Goal: Transaction & Acquisition: Book appointment/travel/reservation

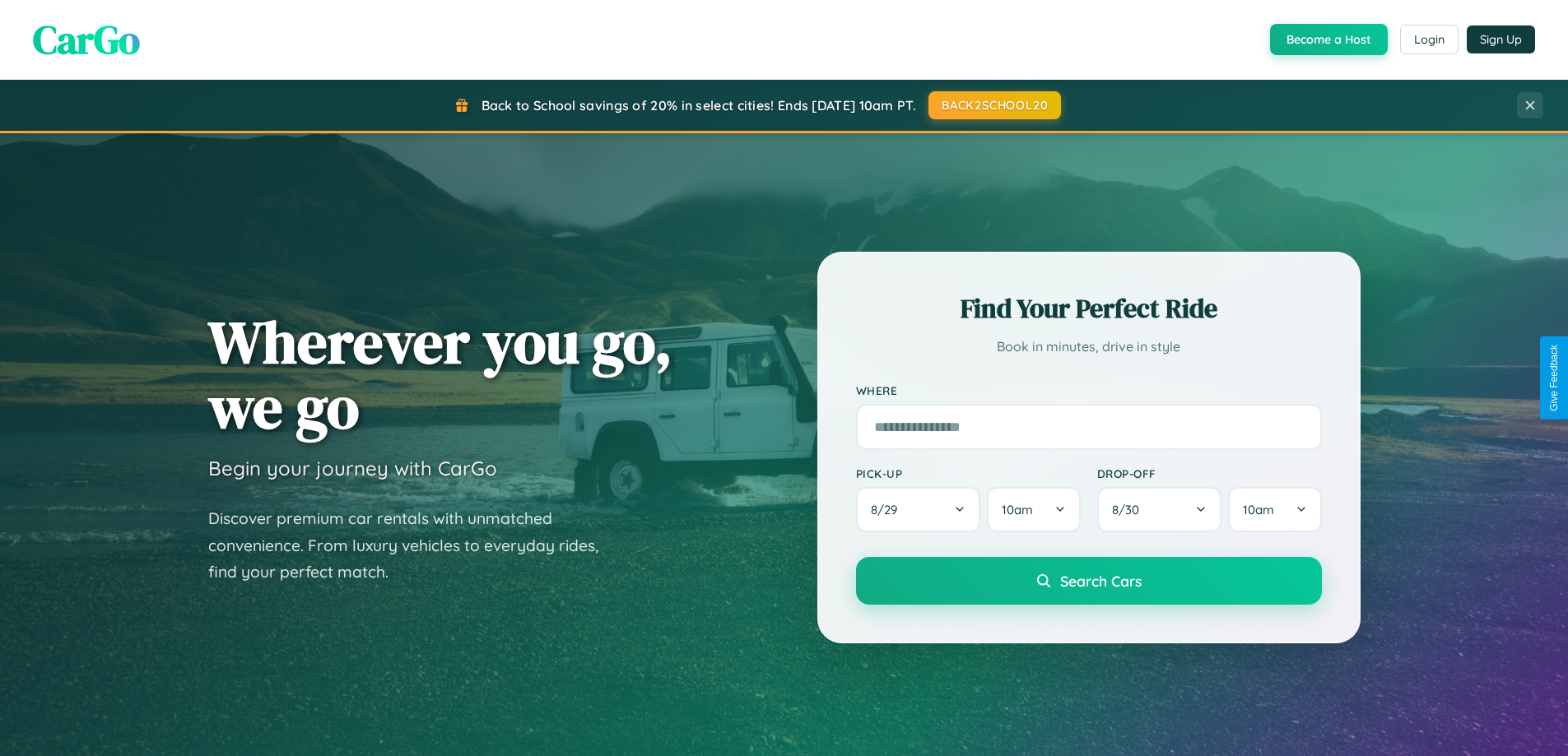
scroll to position [709, 0]
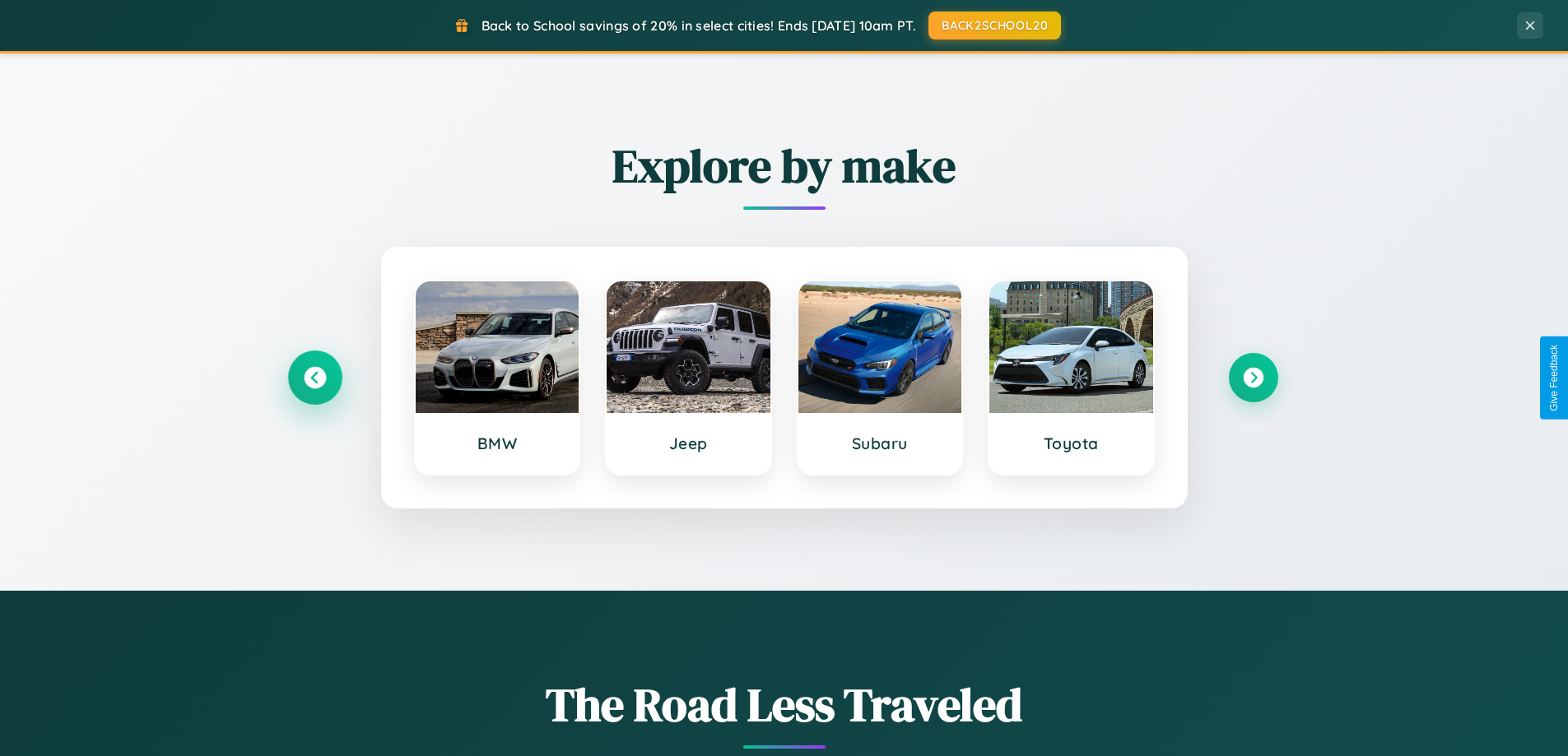
click at [315, 378] on icon at bounding box center [315, 378] width 22 height 22
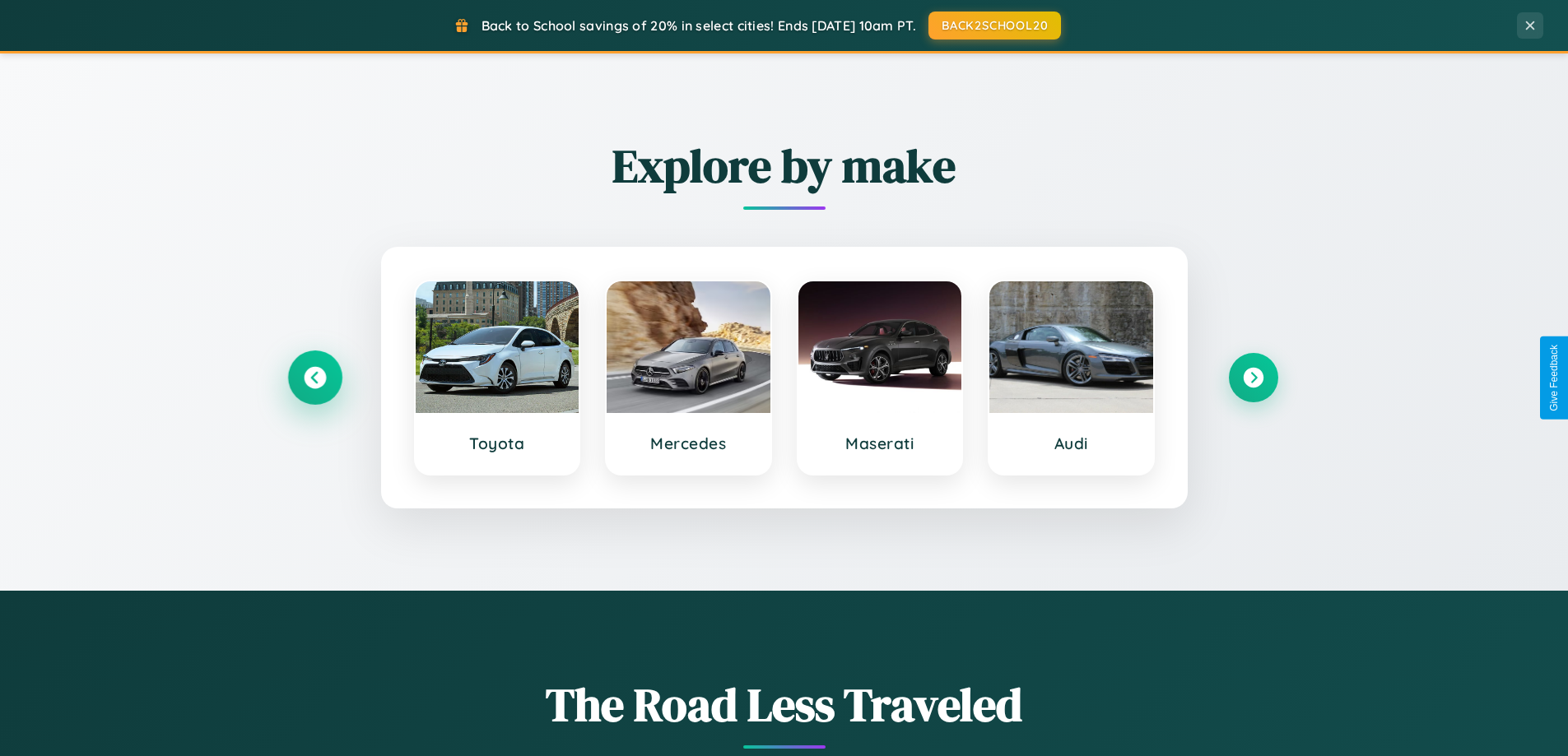
click at [315, 378] on icon at bounding box center [315, 378] width 22 height 22
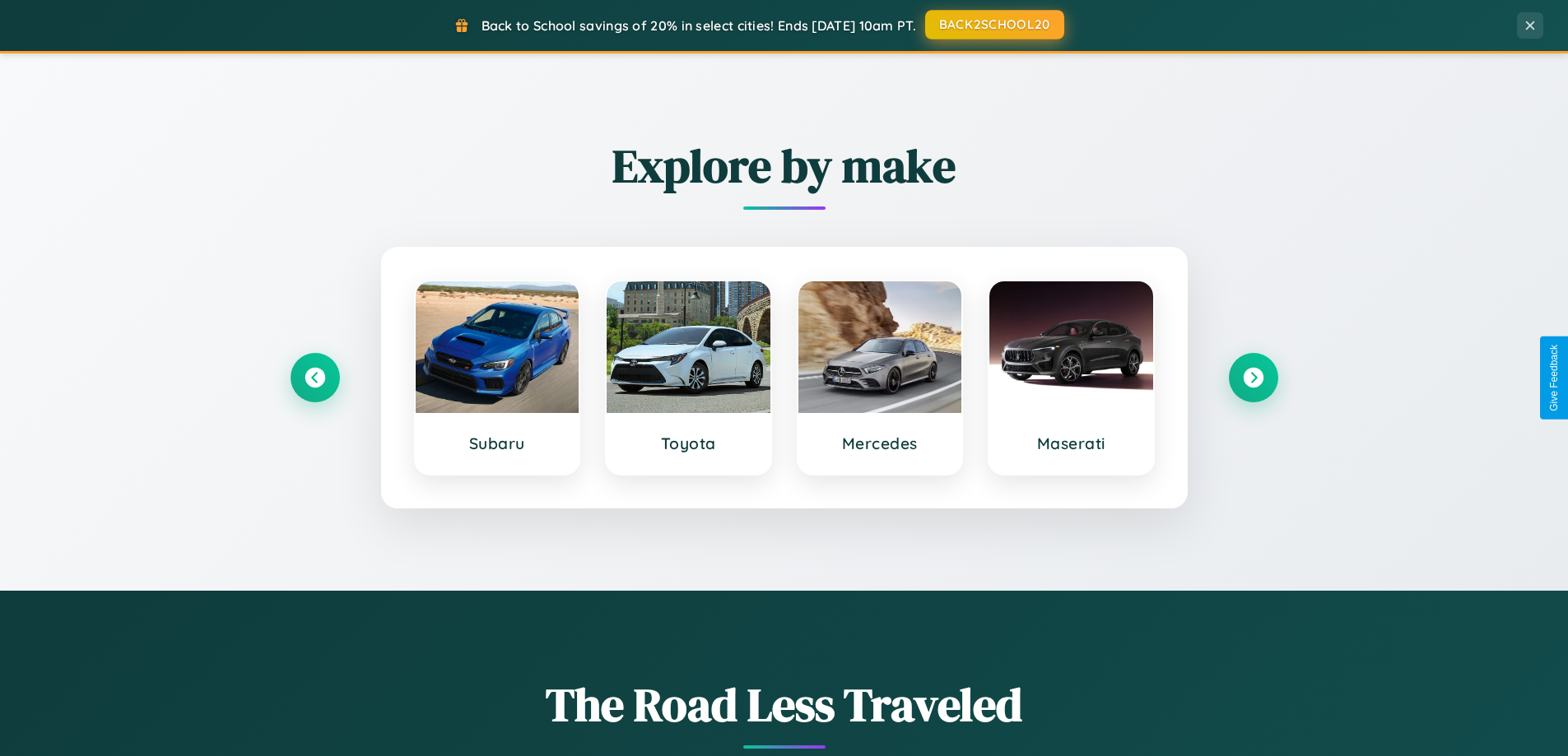
click at [994, 25] on button "BACK2SCHOOL20" at bounding box center [995, 25] width 139 height 30
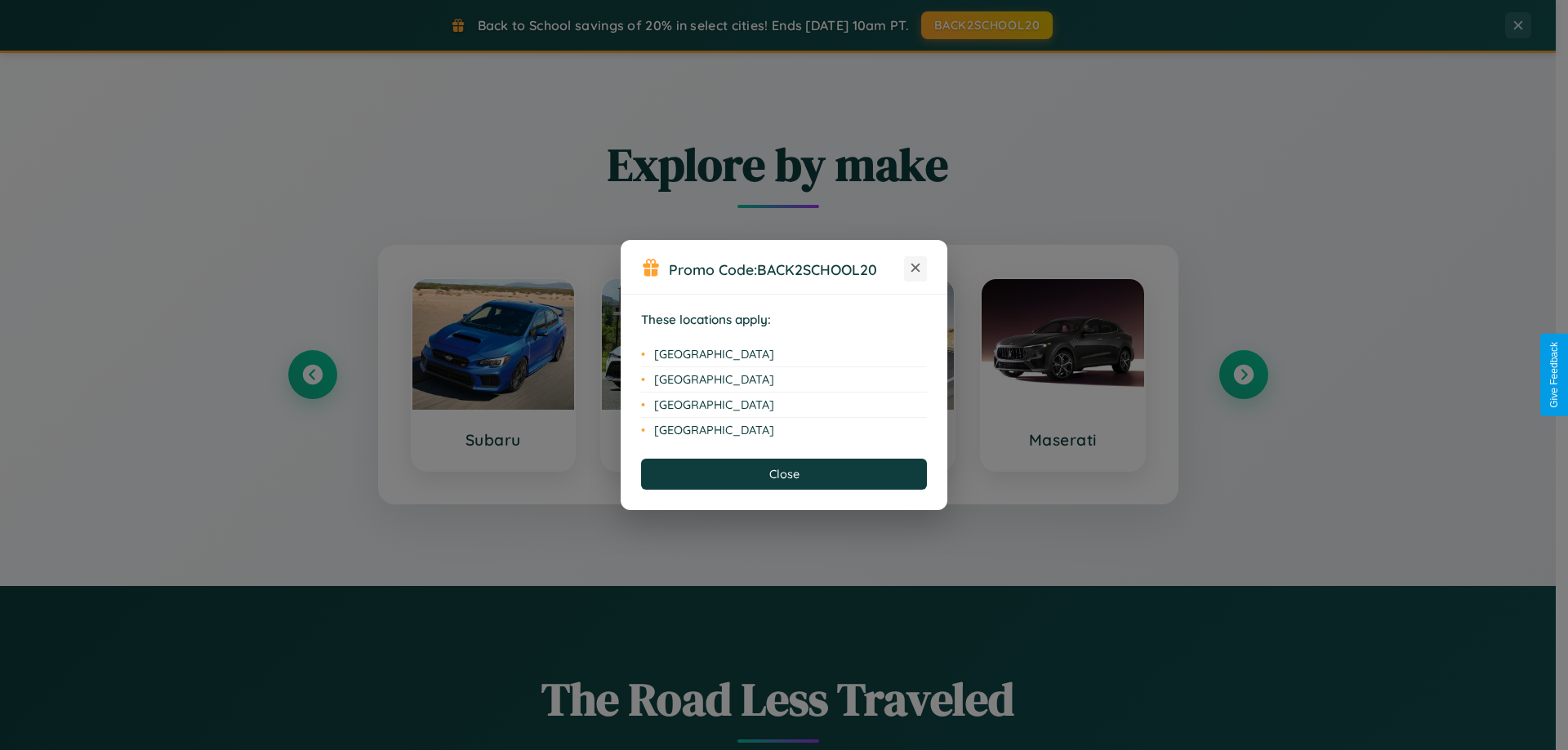
click at [915, 268] on icon at bounding box center [915, 268] width 9 height 9
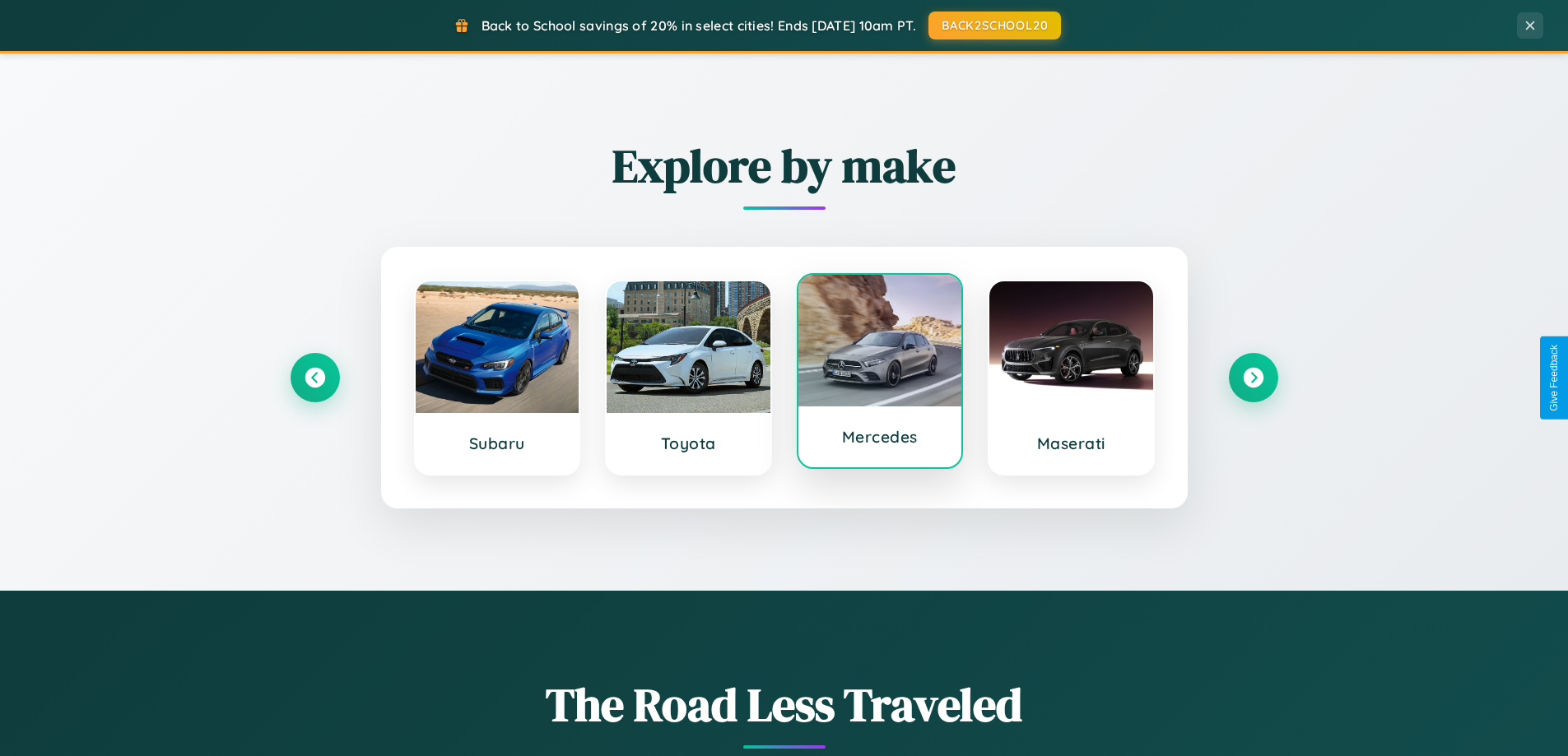
click at [879, 372] on div at bounding box center [880, 341] width 164 height 132
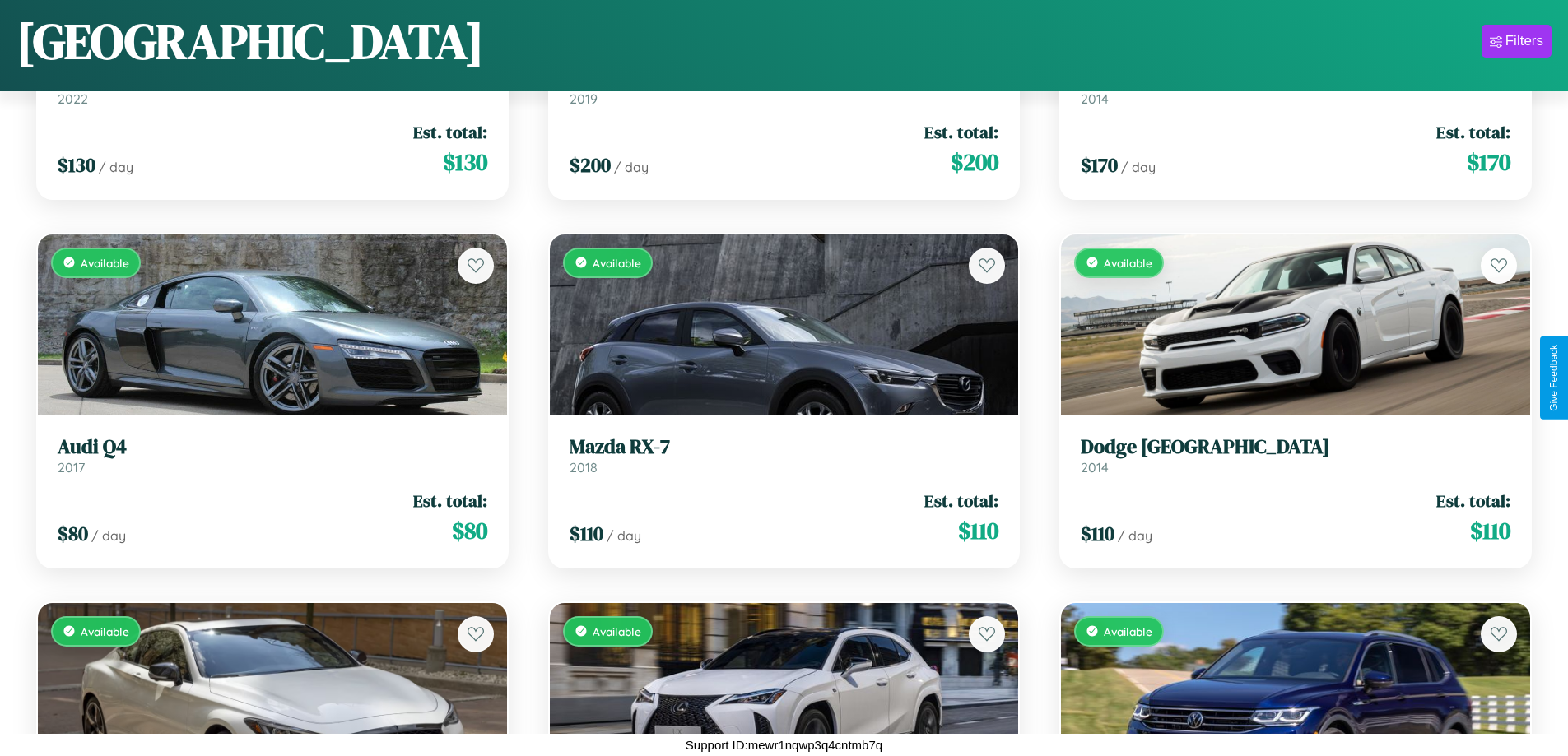
scroll to position [5391, 0]
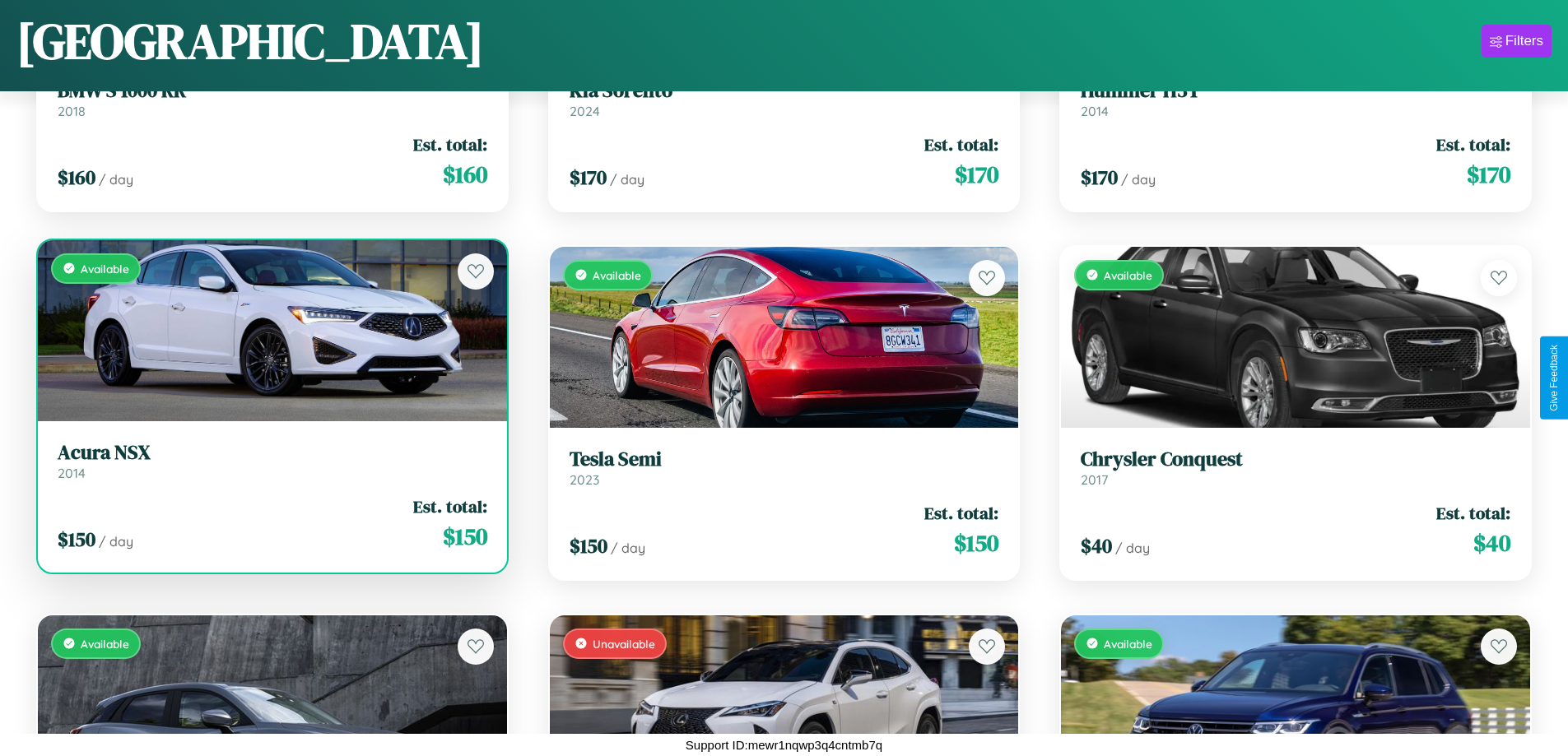
click at [270, 468] on link "Acura NSX 2014" at bounding box center [272, 462] width 430 height 41
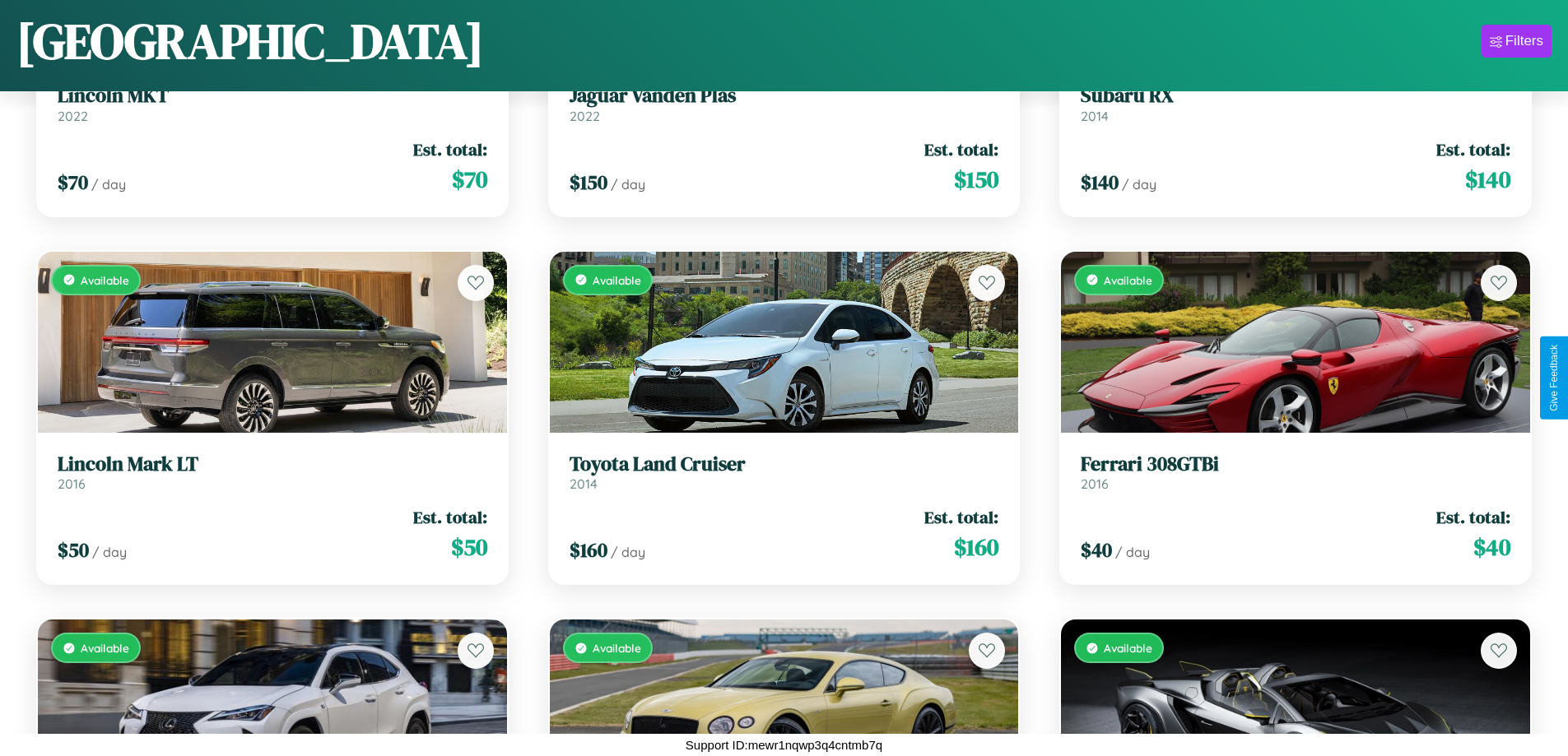
scroll to position [9814, 0]
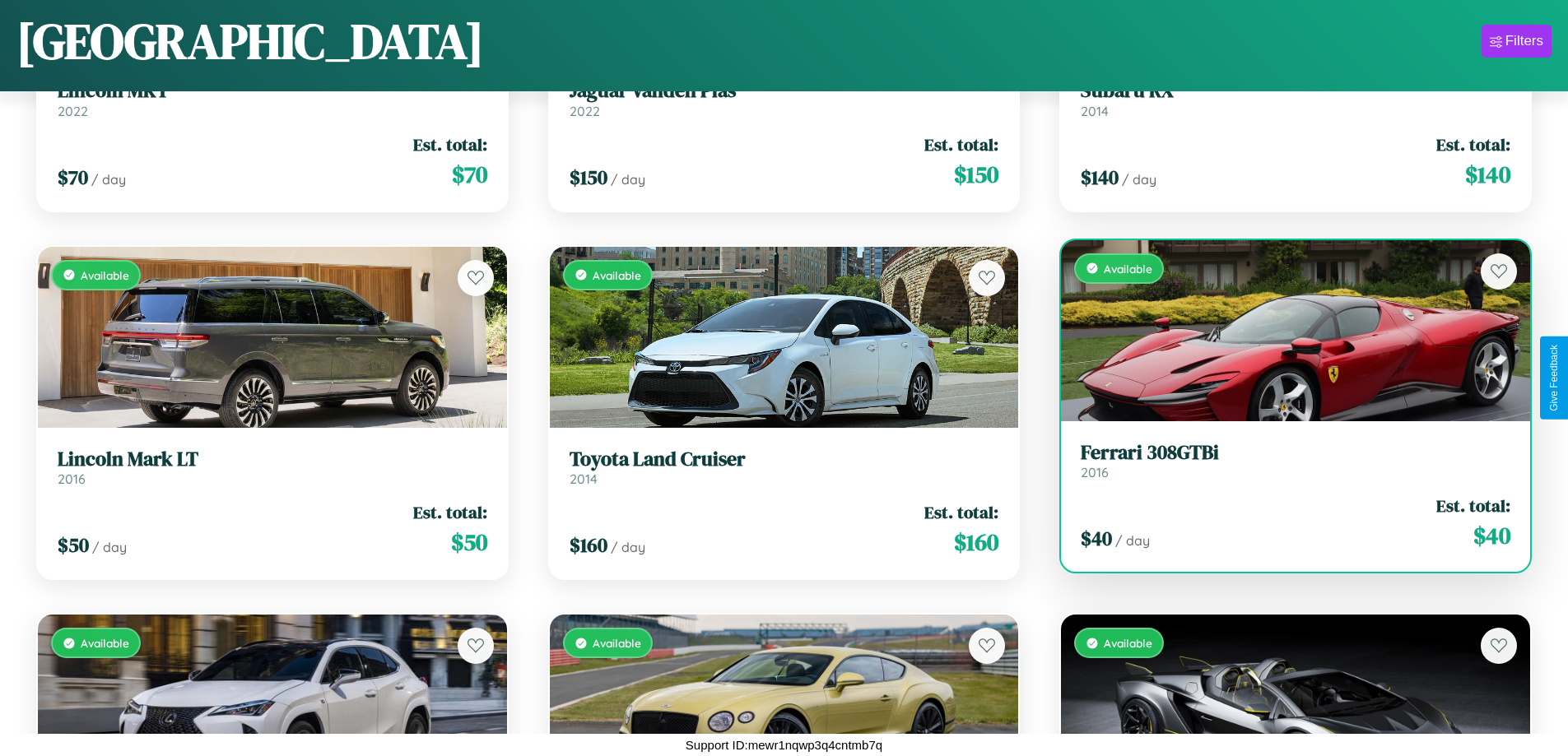
click at [1285, 461] on h3 "Ferrari 308GTBi" at bounding box center [1296, 453] width 430 height 24
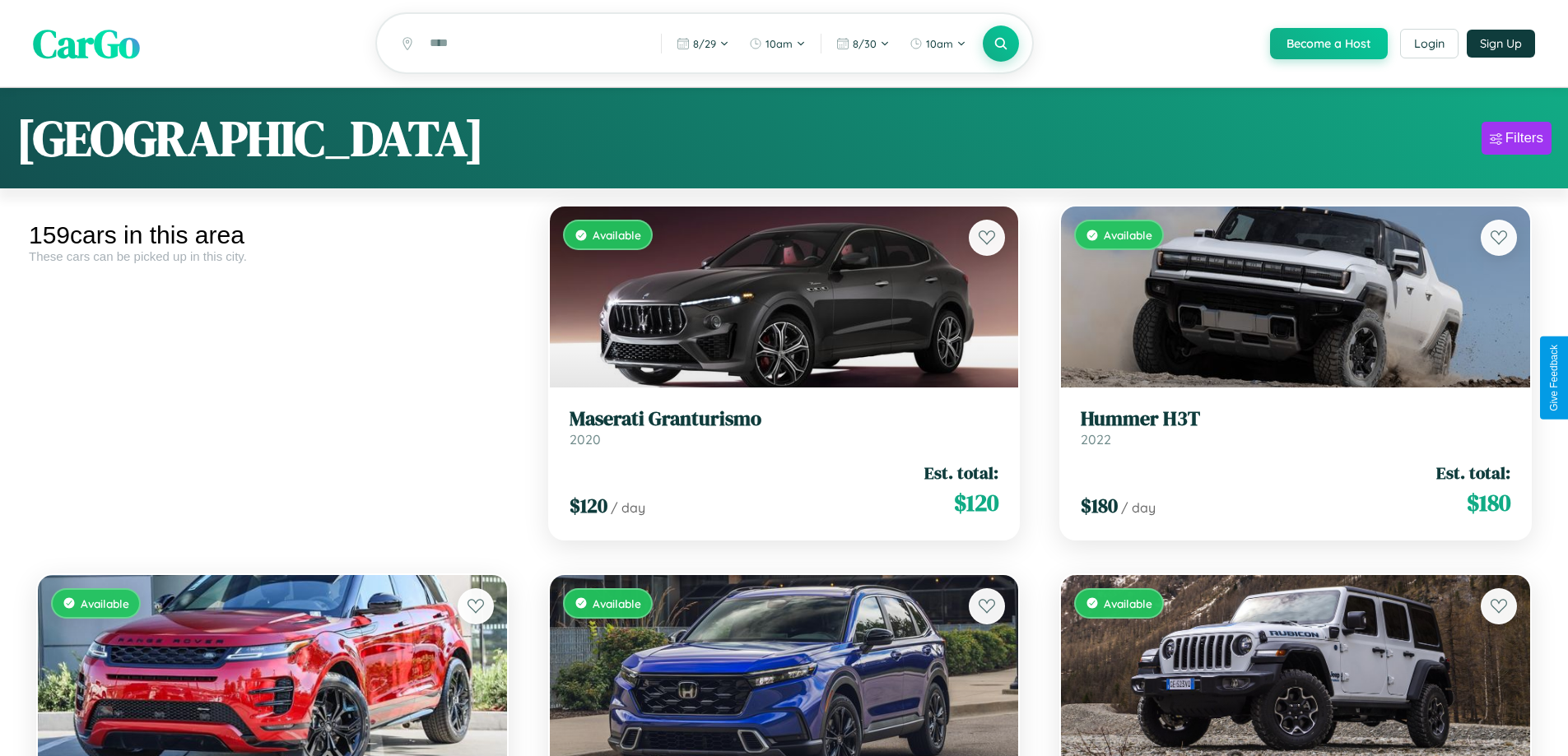
scroll to position [100, 0]
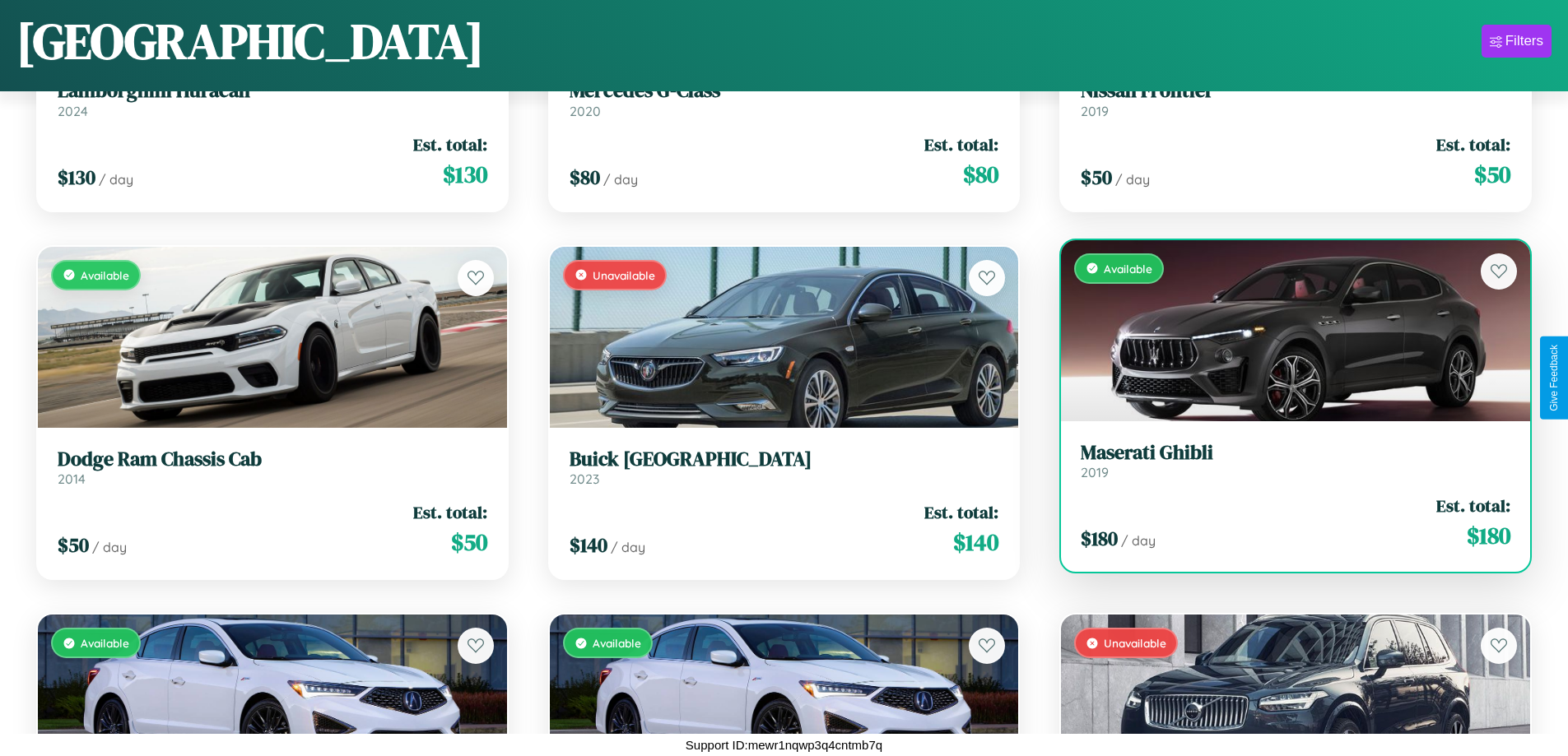
click at [1285, 468] on link "Maserati Ghibli 2019" at bounding box center [1296, 462] width 430 height 41
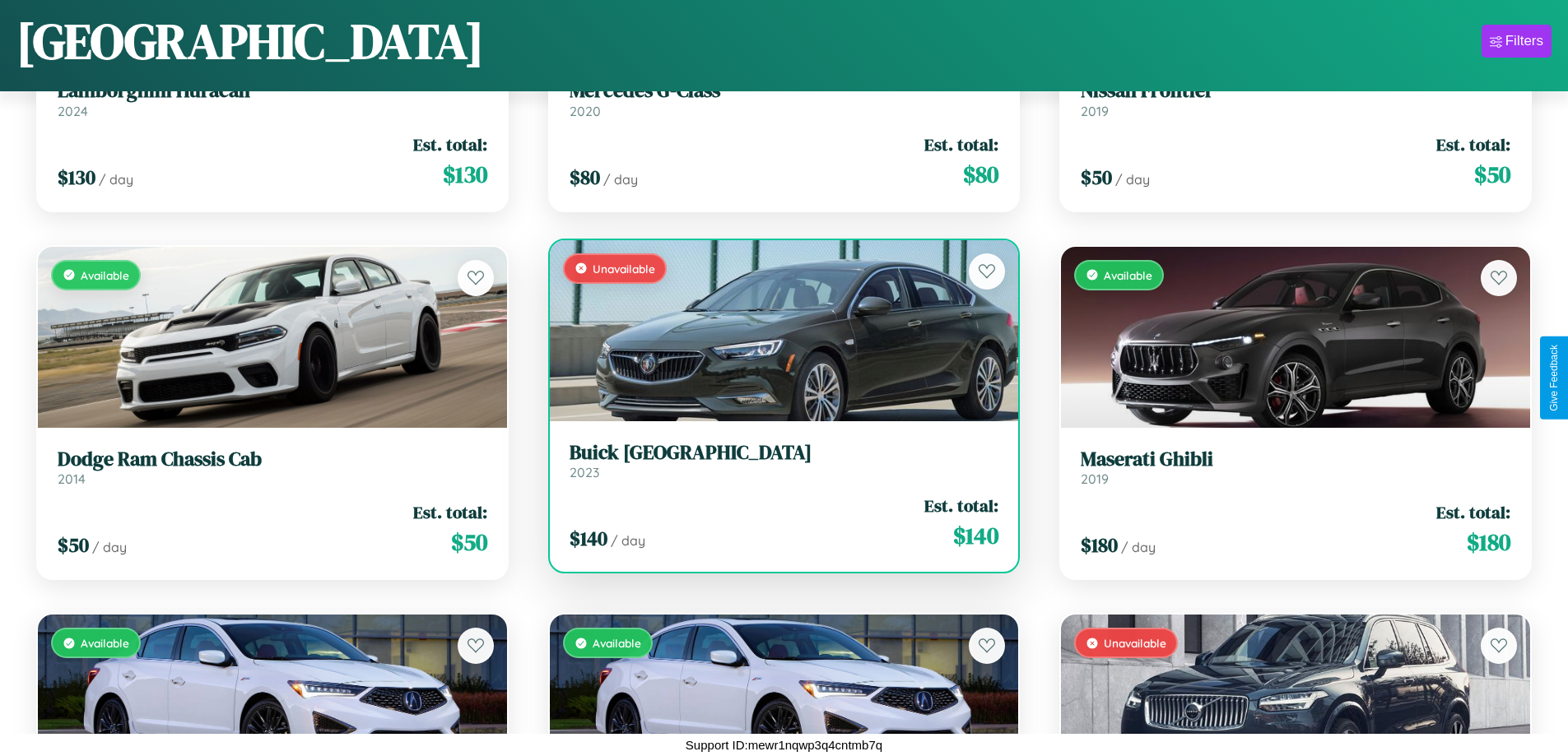
scroll to position [5391, 0]
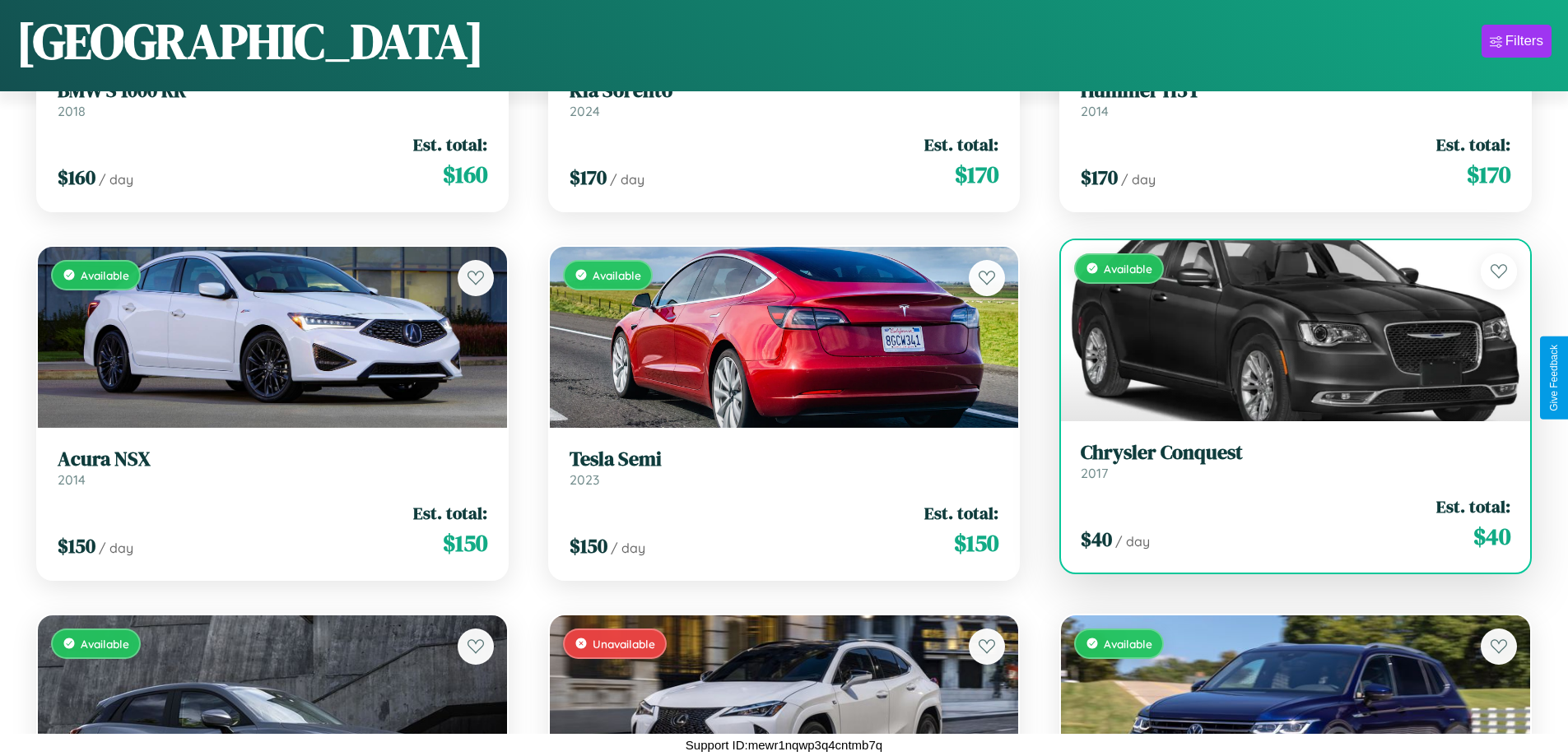
click at [1285, 468] on link "Chrysler Conquest 2017" at bounding box center [1296, 462] width 430 height 41
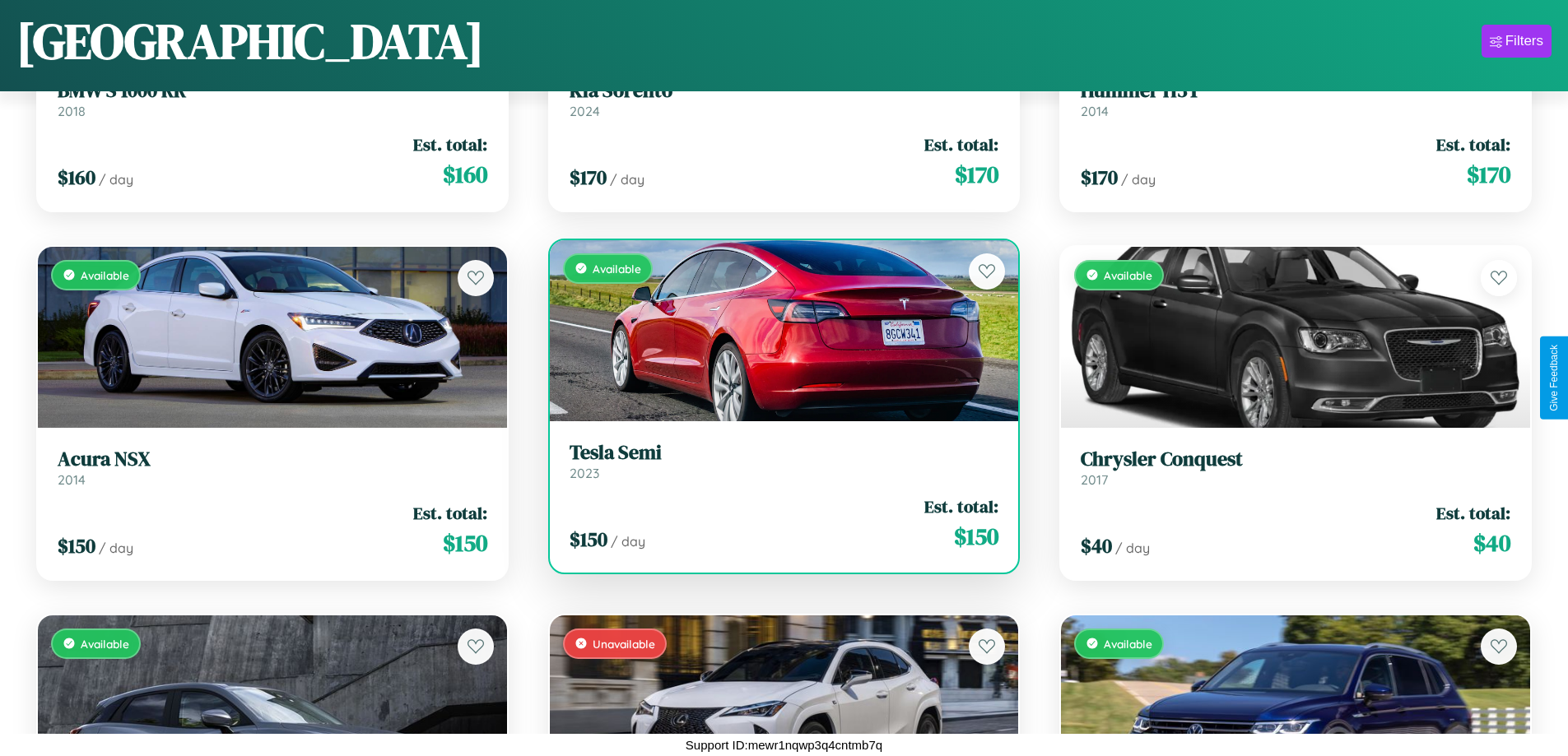
scroll to position [4286, 0]
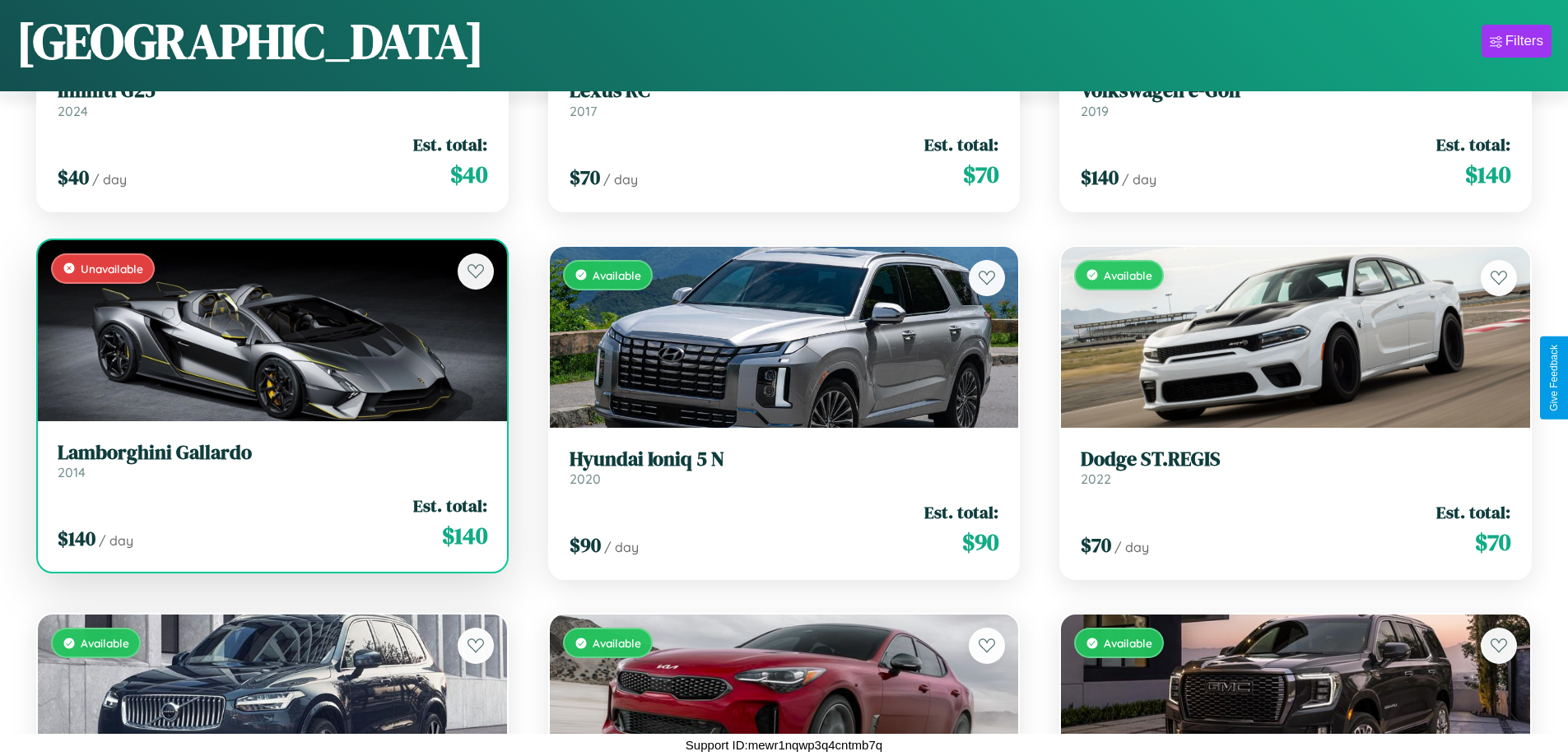
click at [270, 337] on div "Unavailable" at bounding box center [272, 331] width 469 height 181
click at [270, 330] on div "Unavailable" at bounding box center [272, 331] width 469 height 181
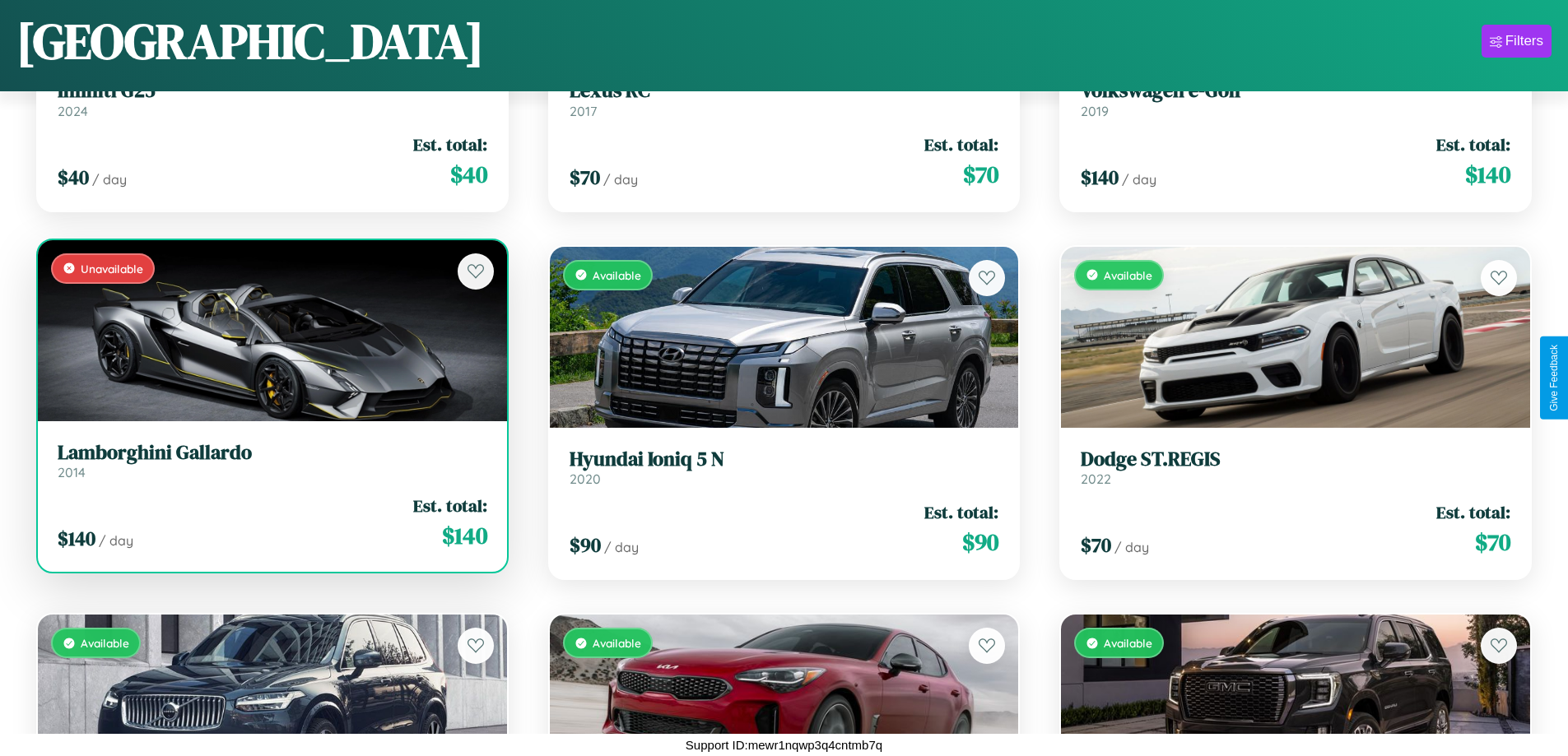
click at [270, 330] on div "Unavailable" at bounding box center [272, 331] width 469 height 181
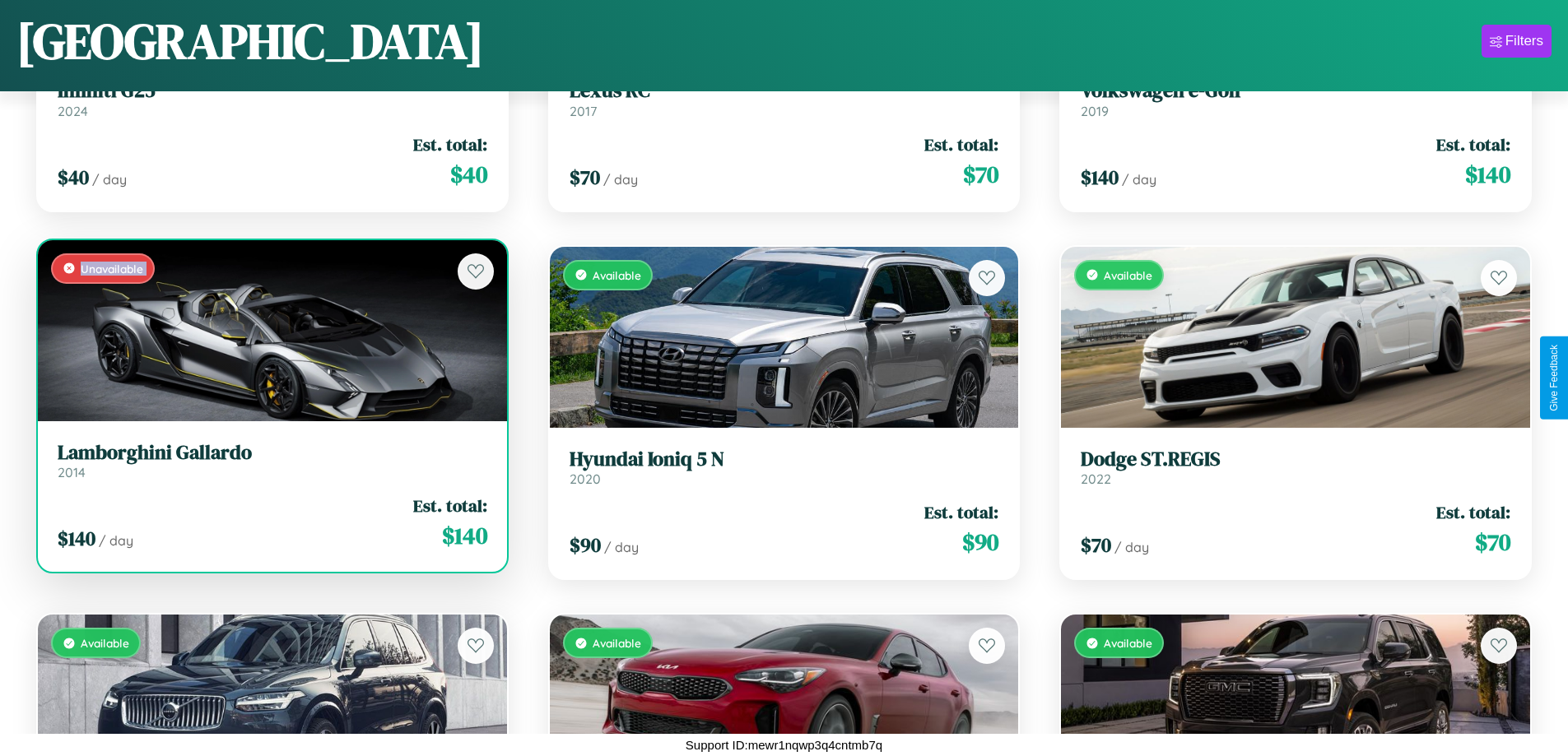
click at [270, 330] on div "Unavailable" at bounding box center [272, 331] width 469 height 181
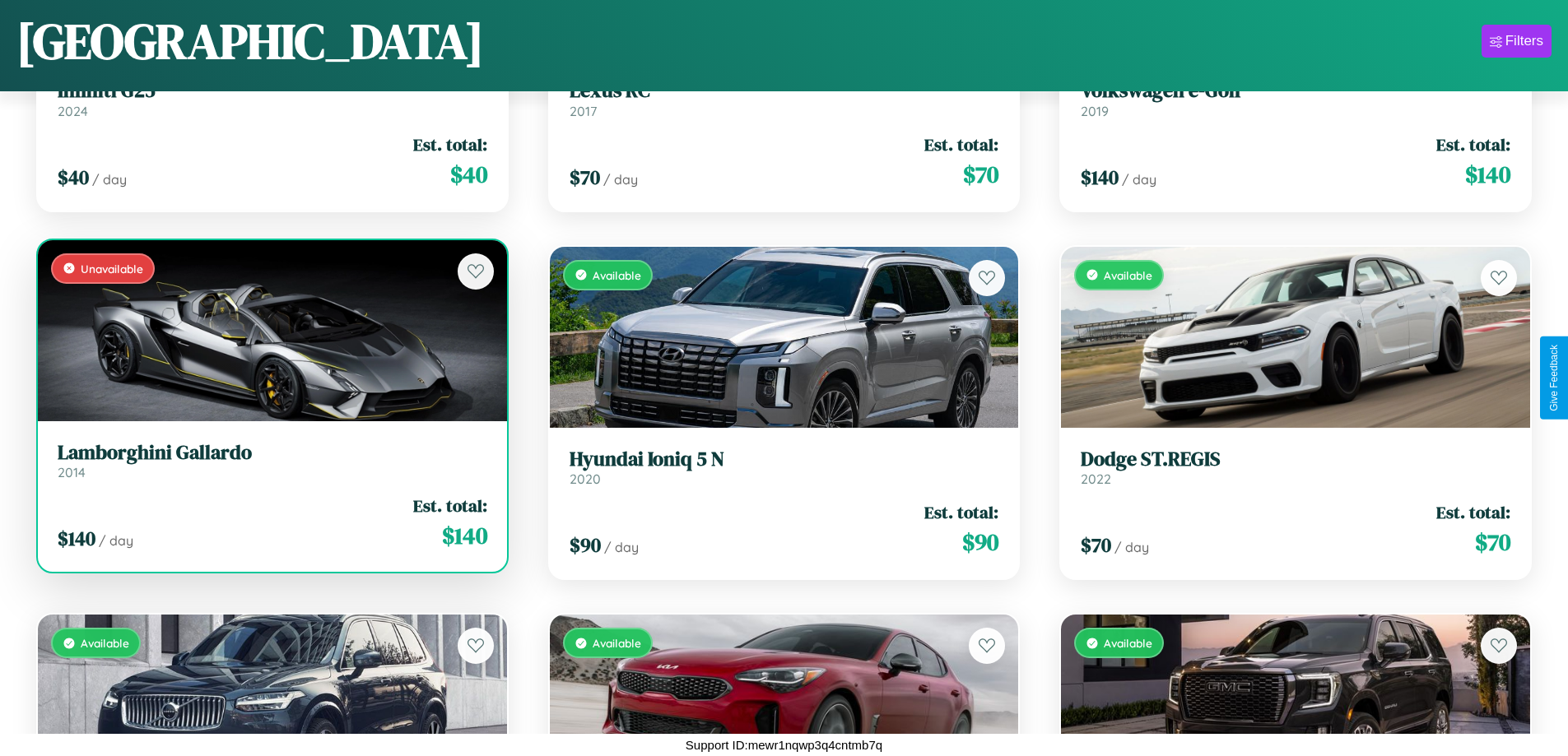
click at [270, 330] on div "Unavailable" at bounding box center [272, 331] width 469 height 181
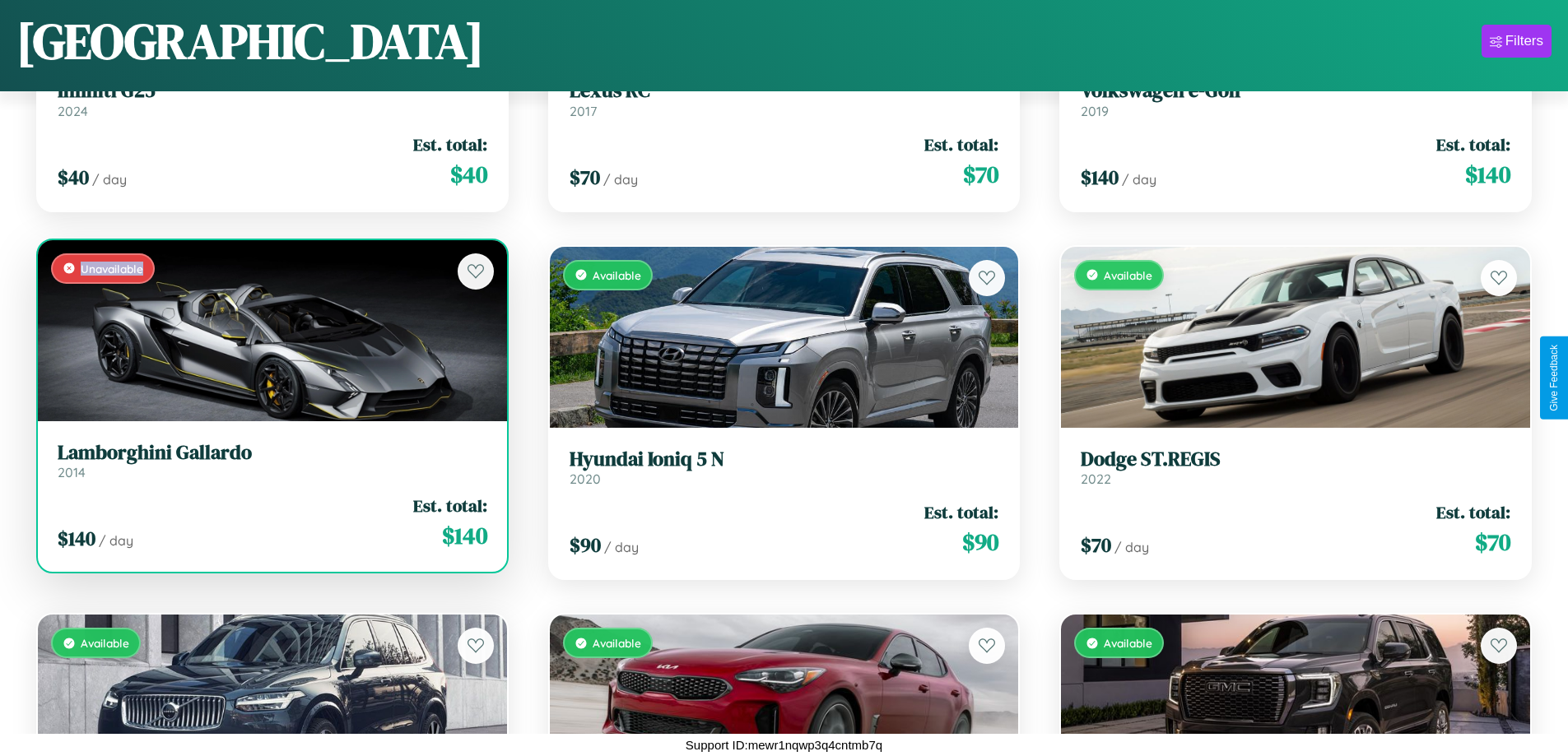
click at [270, 330] on div "Unavailable" at bounding box center [272, 331] width 469 height 181
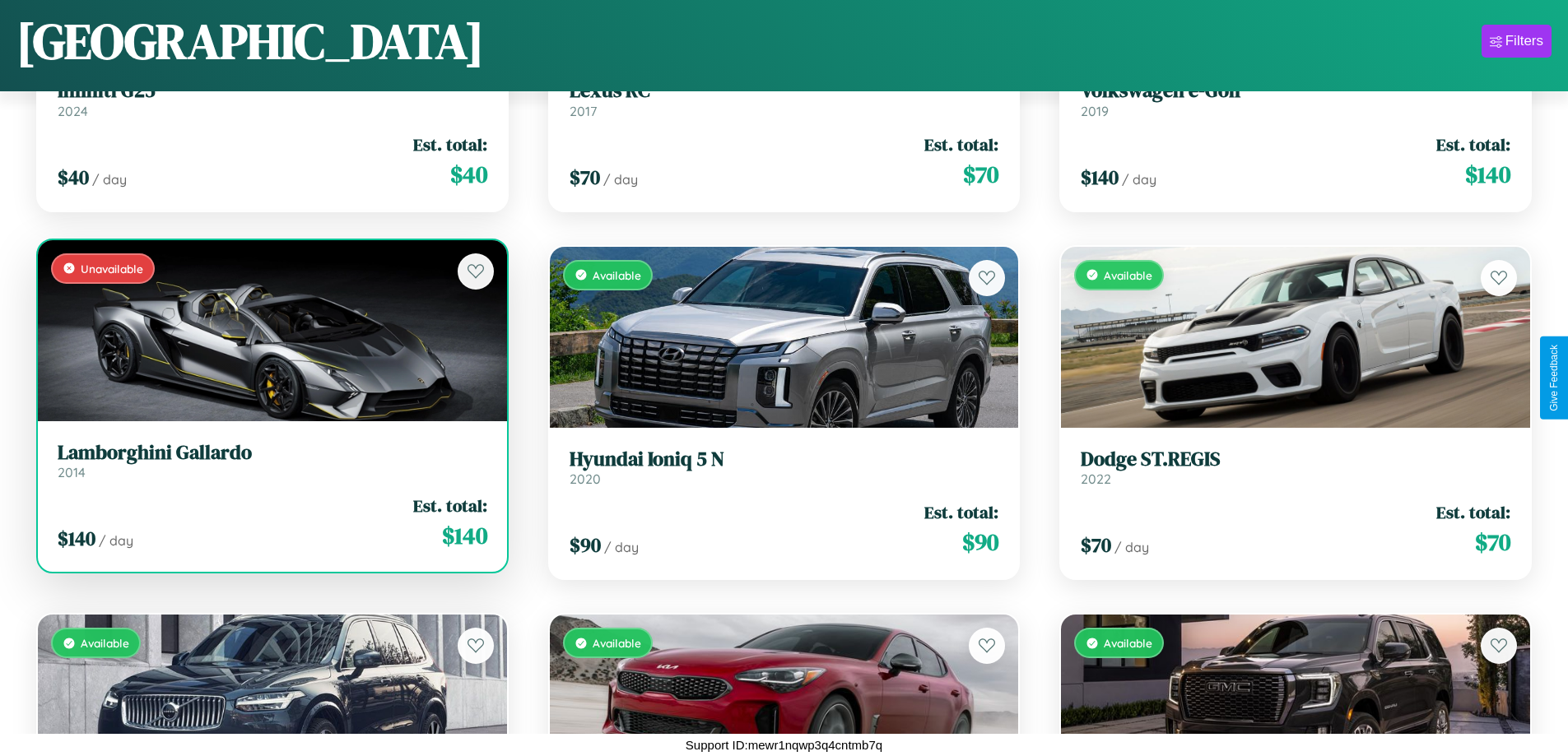
click at [270, 460] on h3 "Lamborghini Gallardo" at bounding box center [272, 453] width 430 height 24
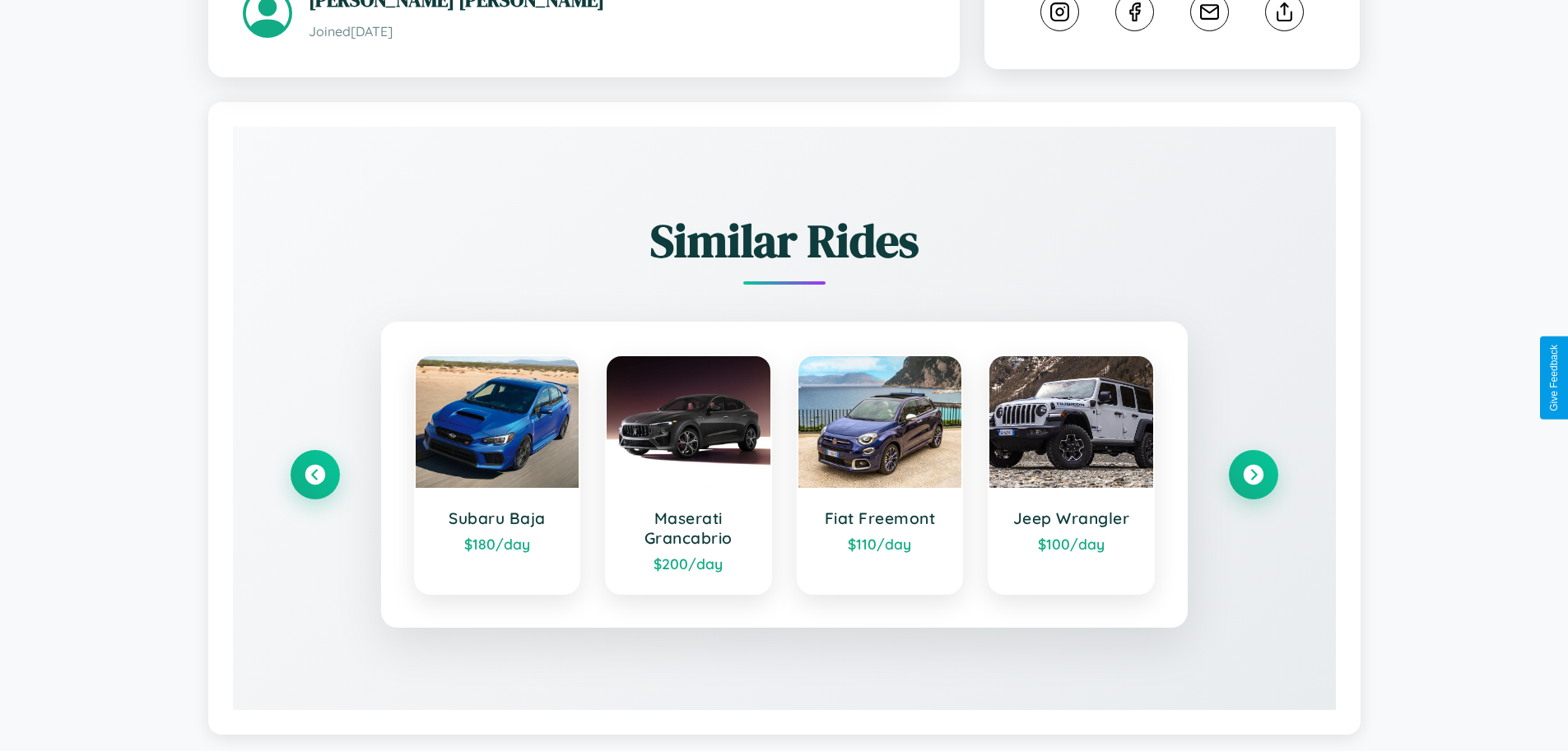
scroll to position [924, 0]
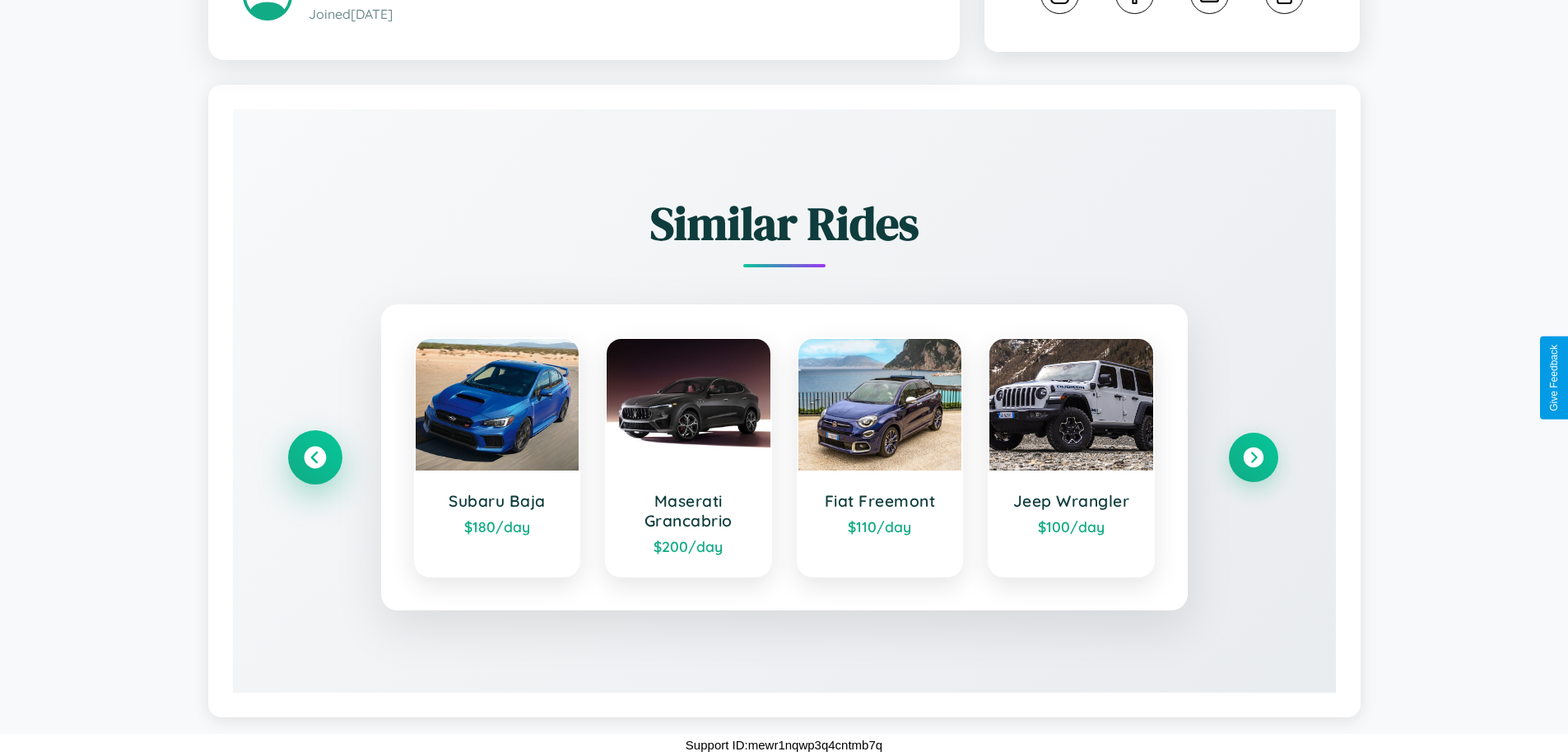
click at [315, 457] on icon at bounding box center [315, 457] width 22 height 22
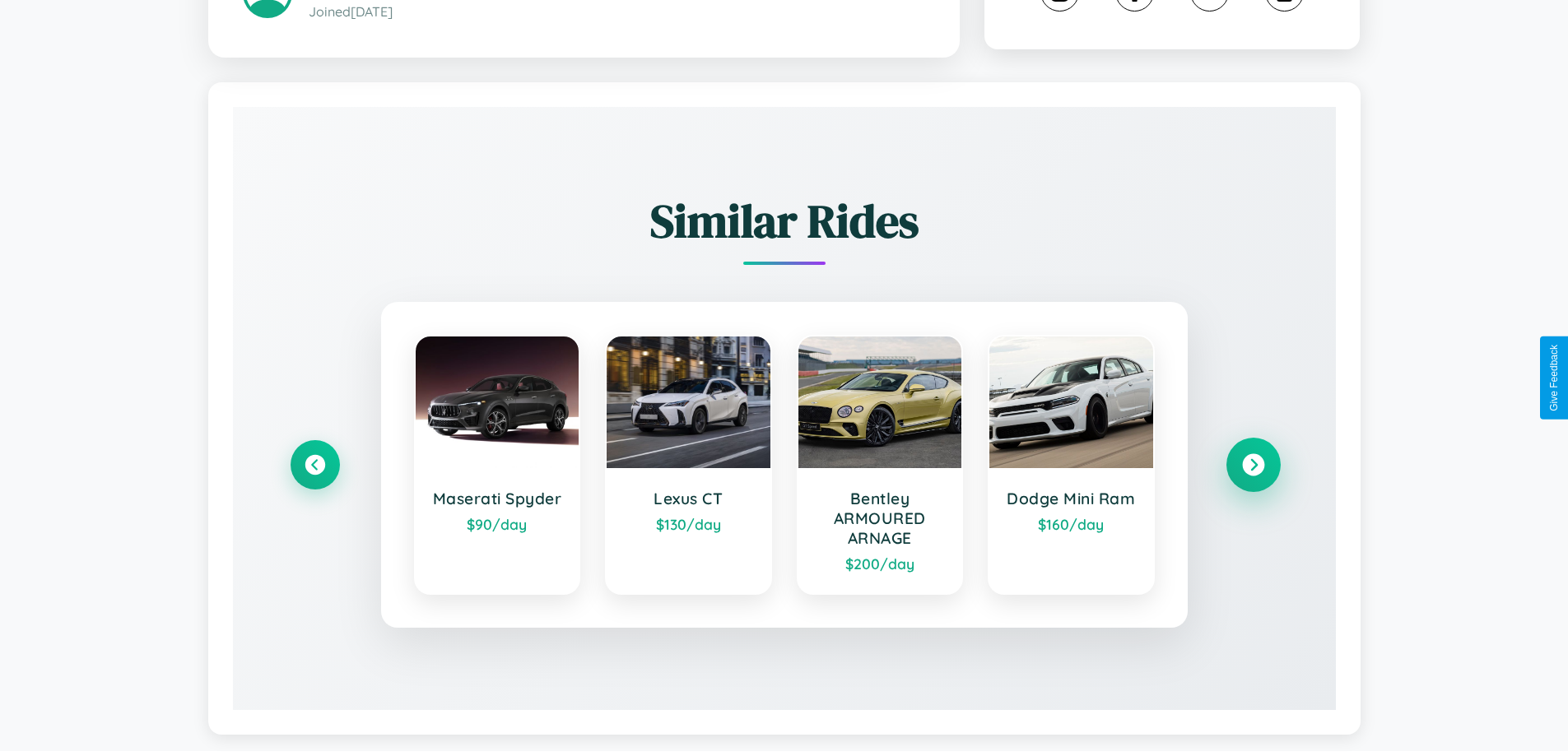
click at [1253, 468] on icon at bounding box center [1253, 465] width 22 height 22
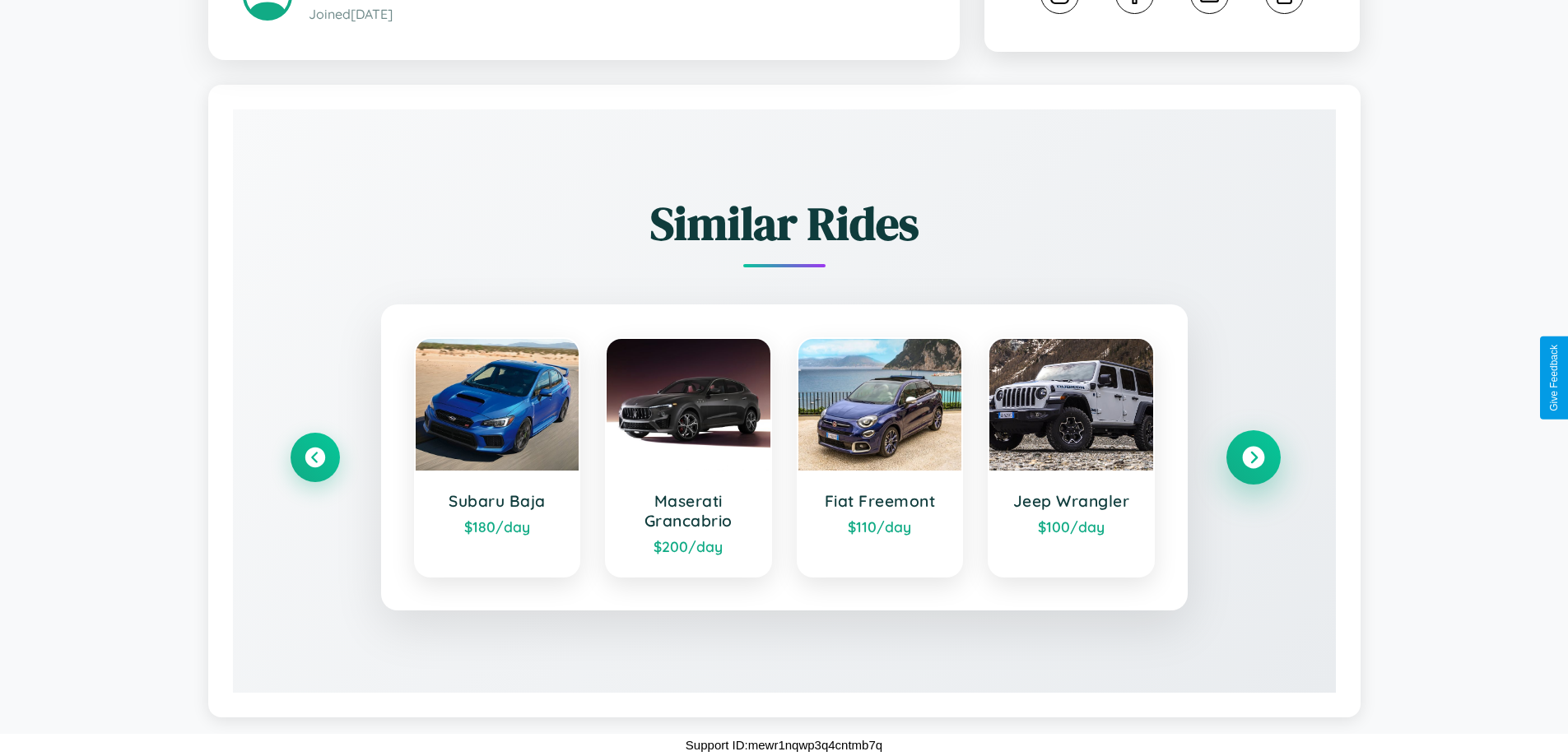
click at [1253, 457] on icon at bounding box center [1253, 457] width 22 height 22
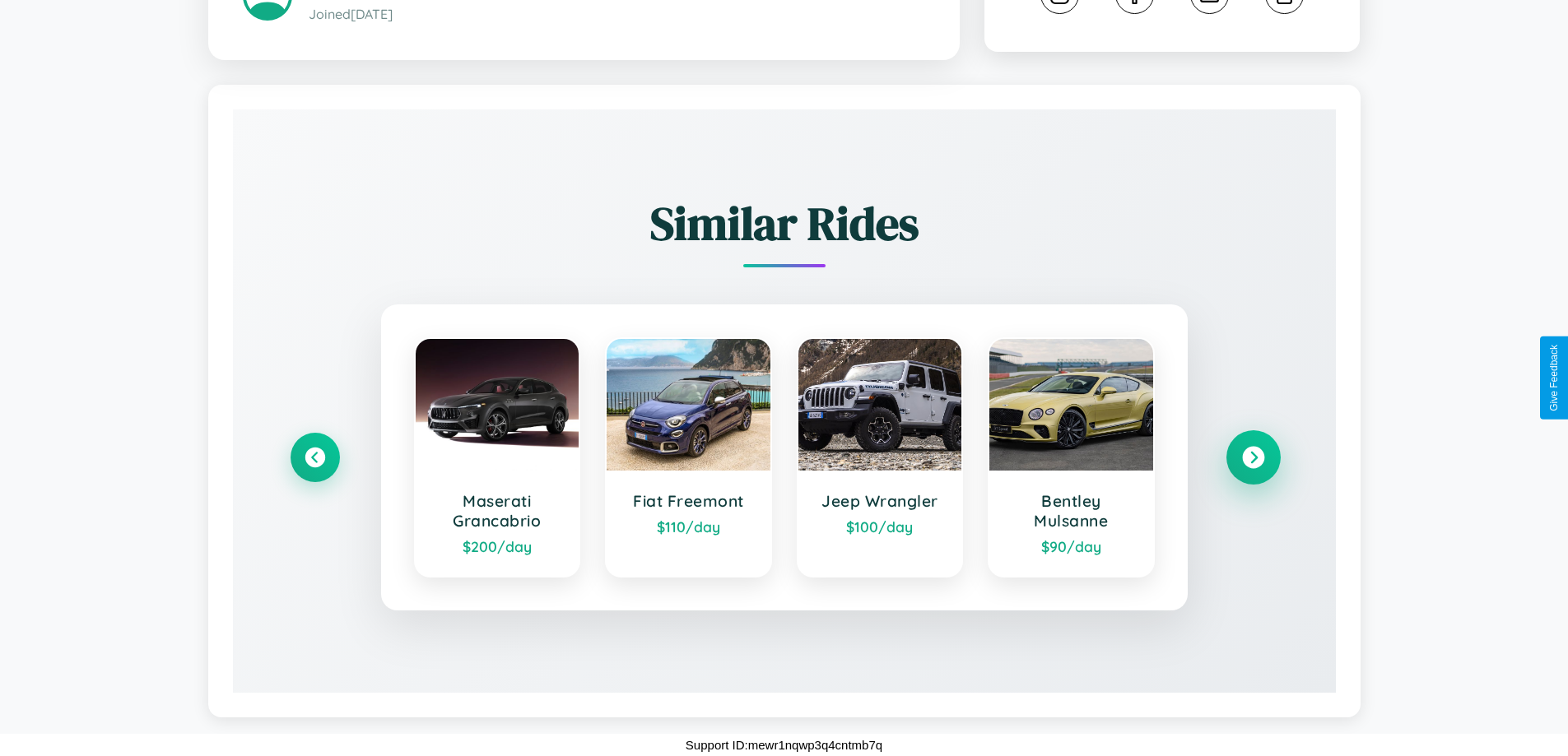
click at [1253, 457] on icon at bounding box center [1253, 457] width 22 height 22
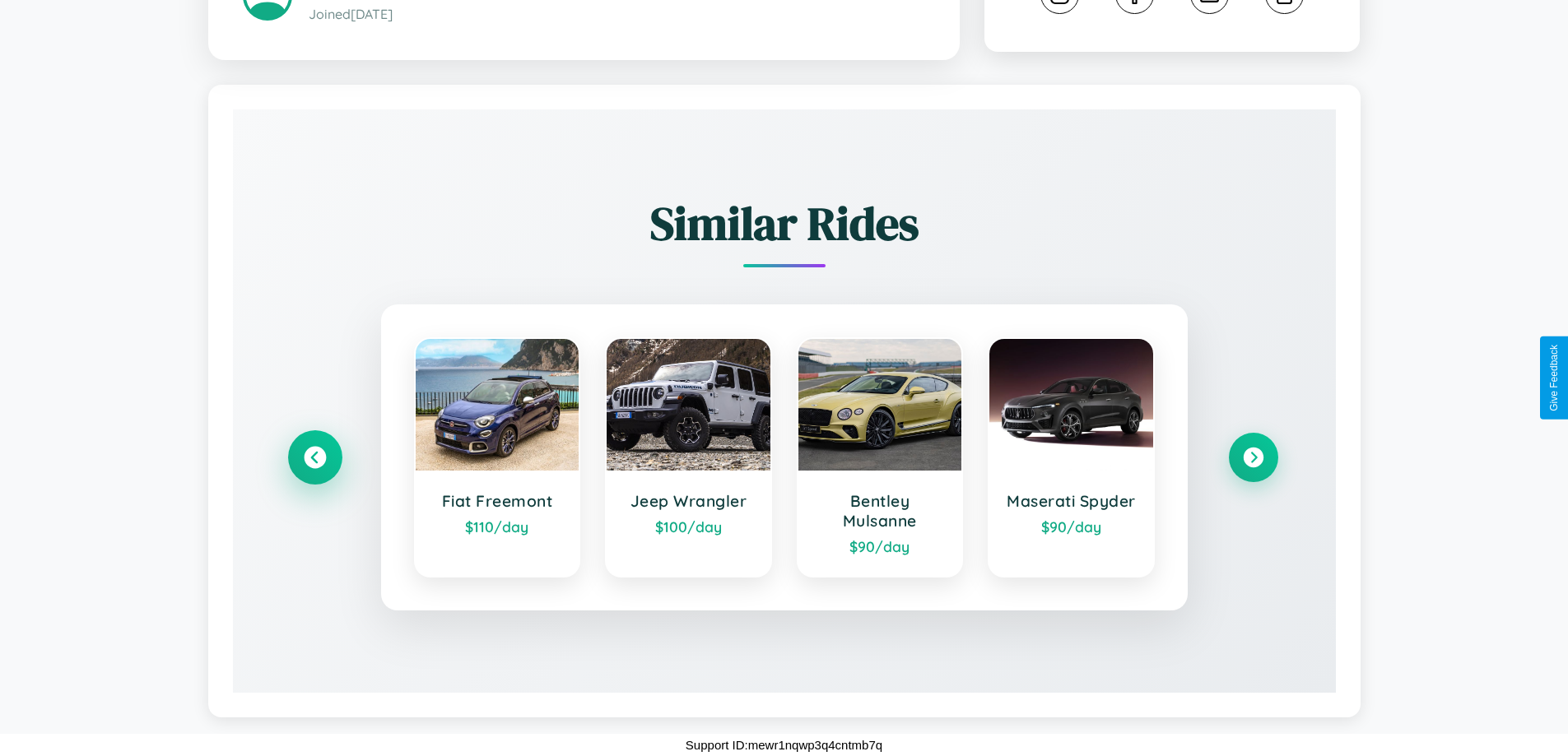
click at [315, 457] on icon at bounding box center [315, 457] width 22 height 22
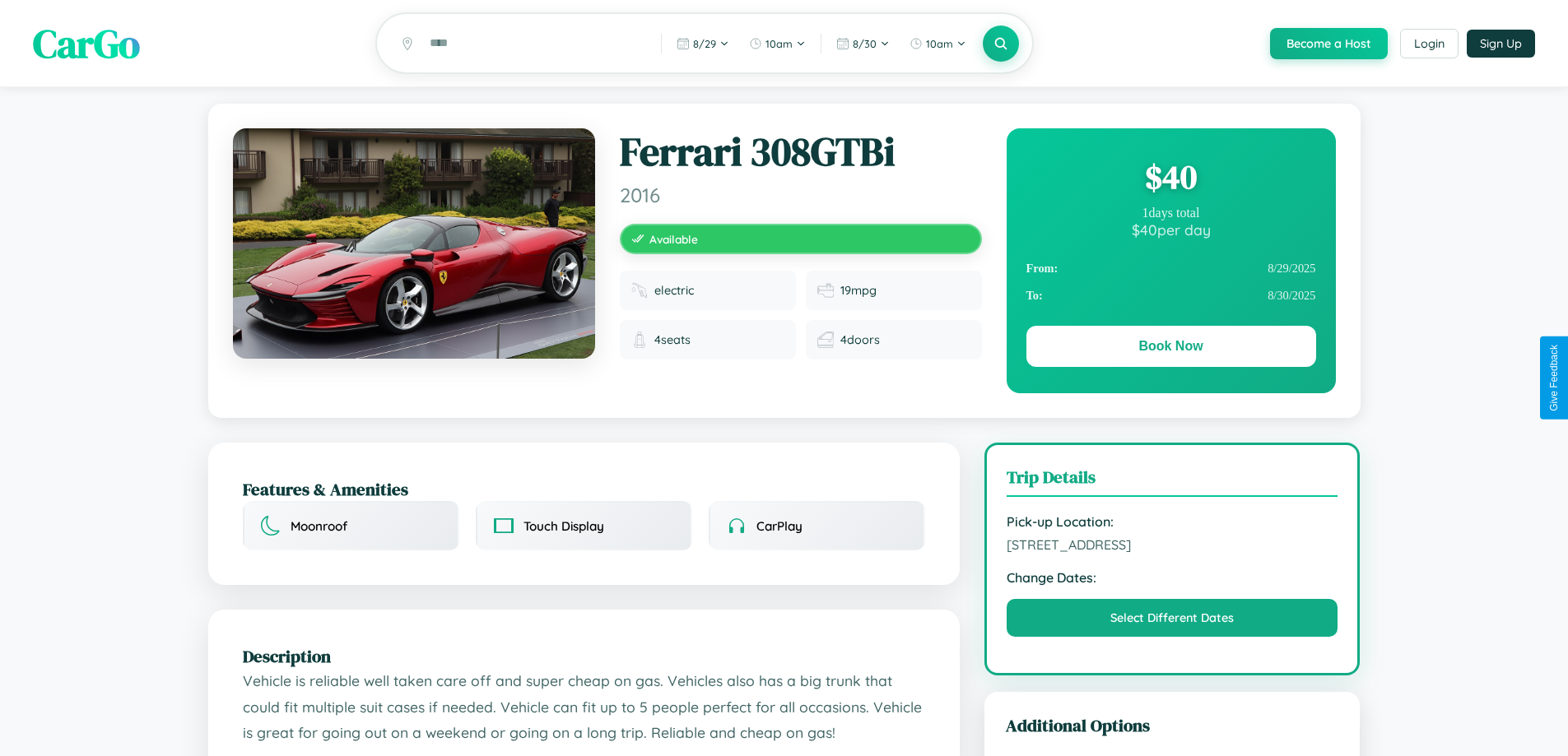
click at [1171, 179] on div "$ 40" at bounding box center [1171, 177] width 290 height 45
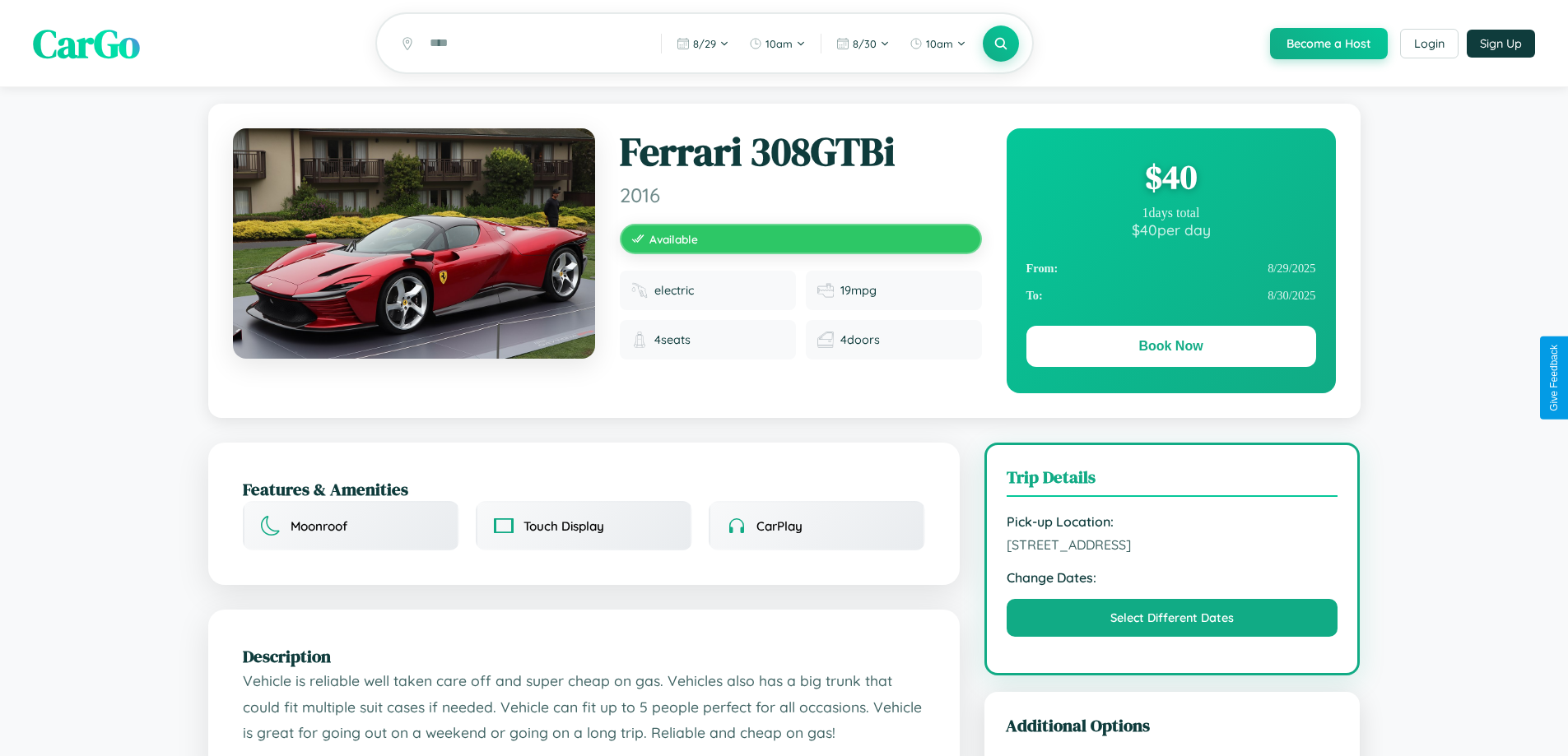
click at [1171, 179] on div "$ 40" at bounding box center [1171, 177] width 290 height 45
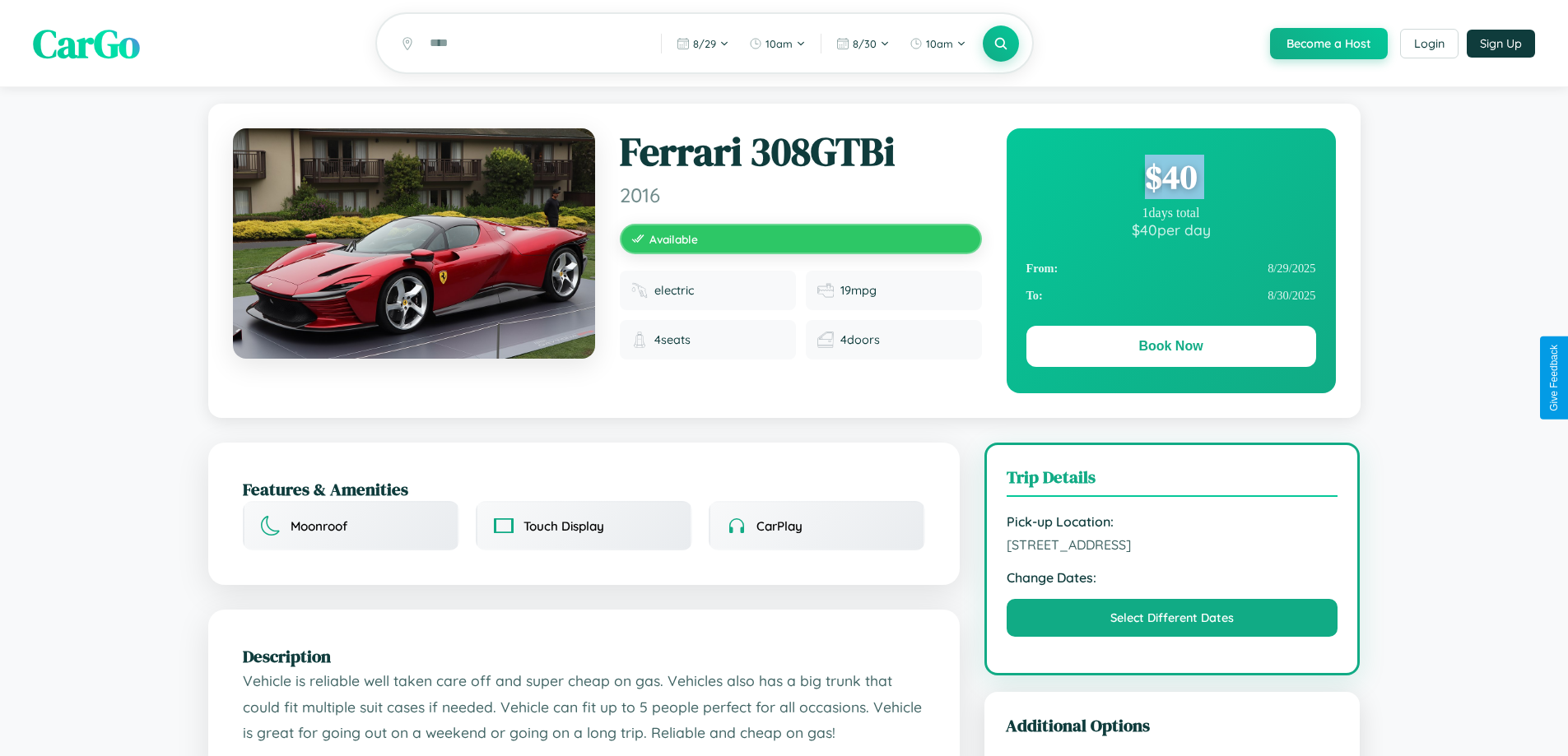
click at [1171, 179] on div "$ 40" at bounding box center [1171, 177] width 290 height 45
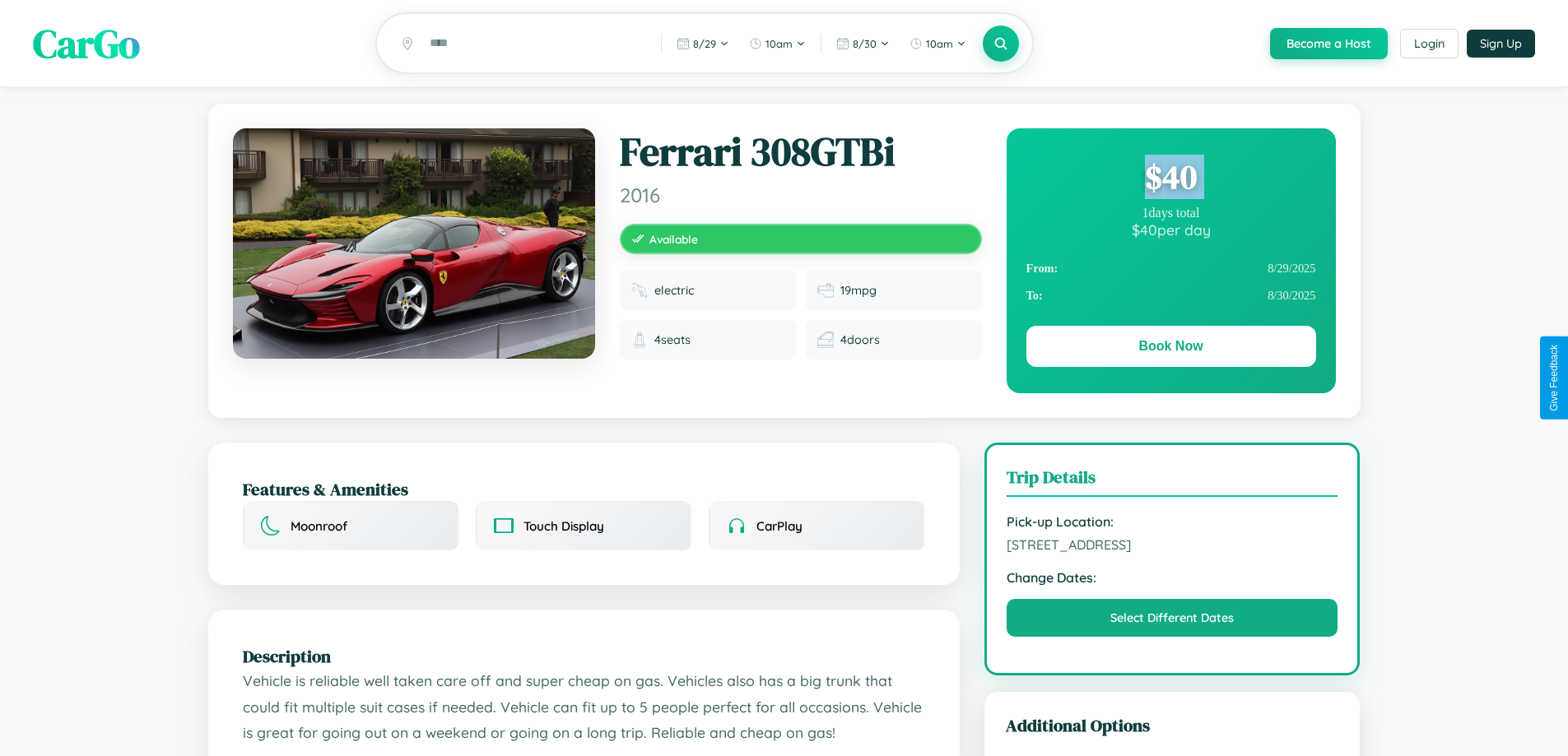
click at [1171, 179] on div "$ 40" at bounding box center [1171, 177] width 290 height 45
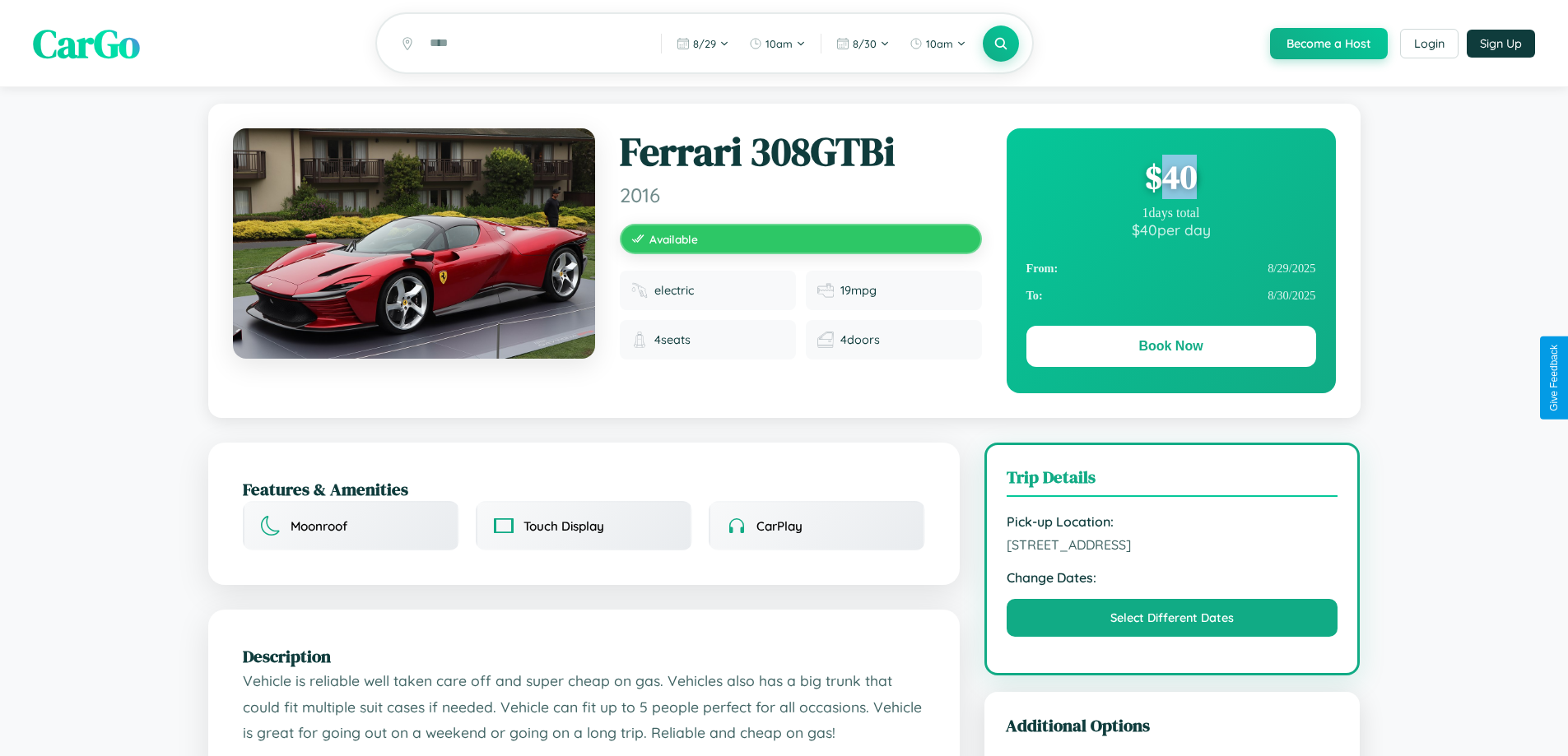
click at [1171, 179] on div "$ 40" at bounding box center [1171, 177] width 290 height 45
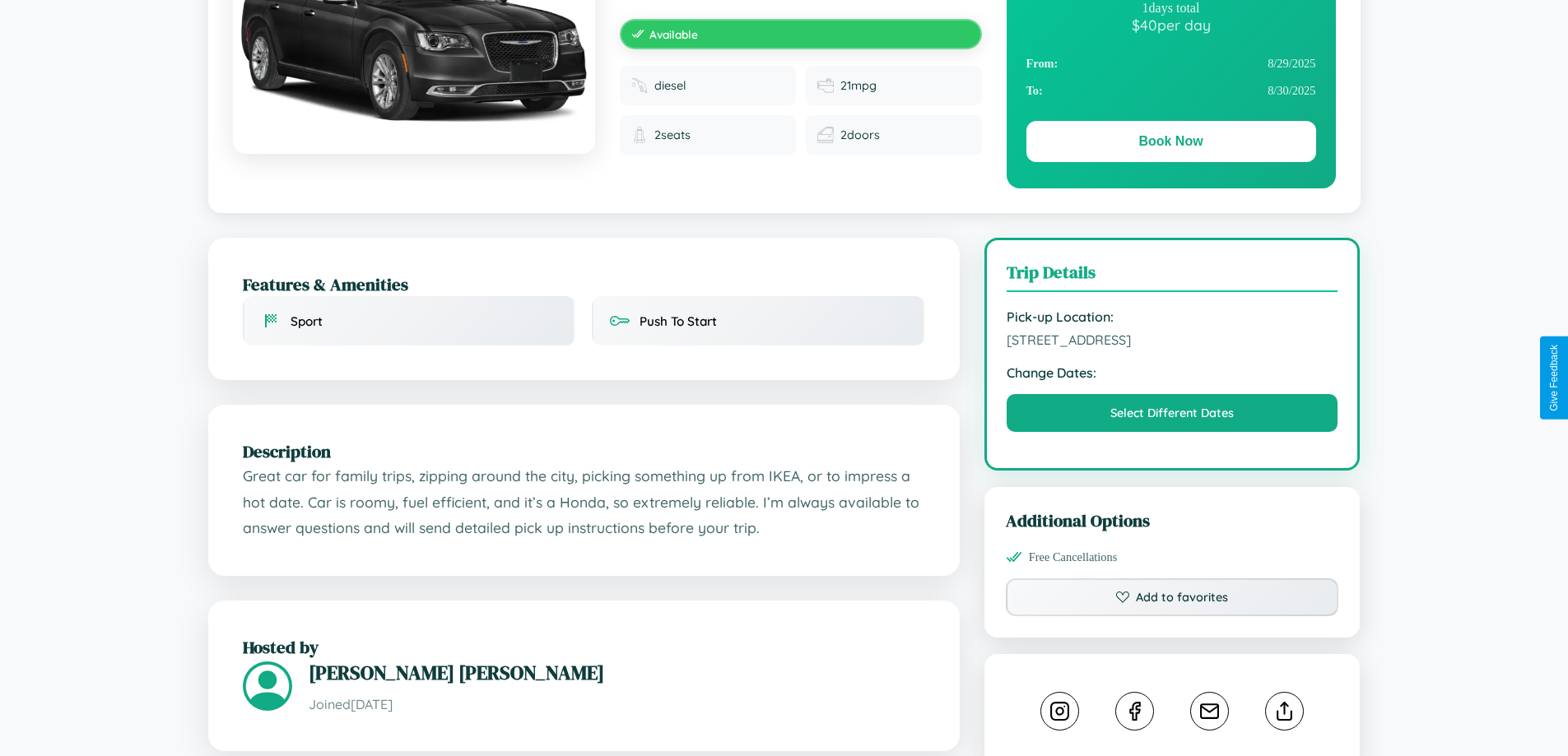
scroll to position [540, 0]
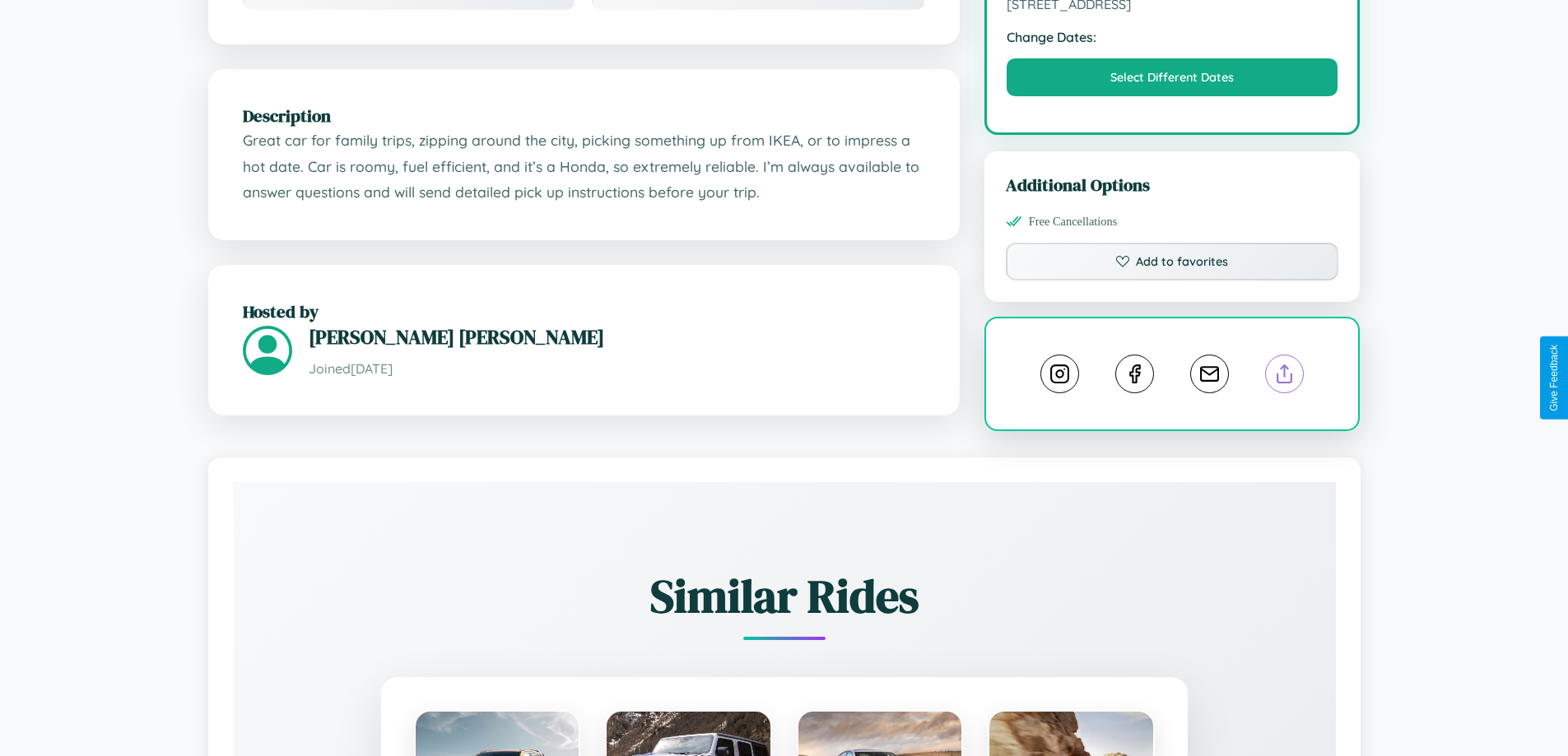
click at [1285, 376] on line at bounding box center [1285, 371] width 0 height 12
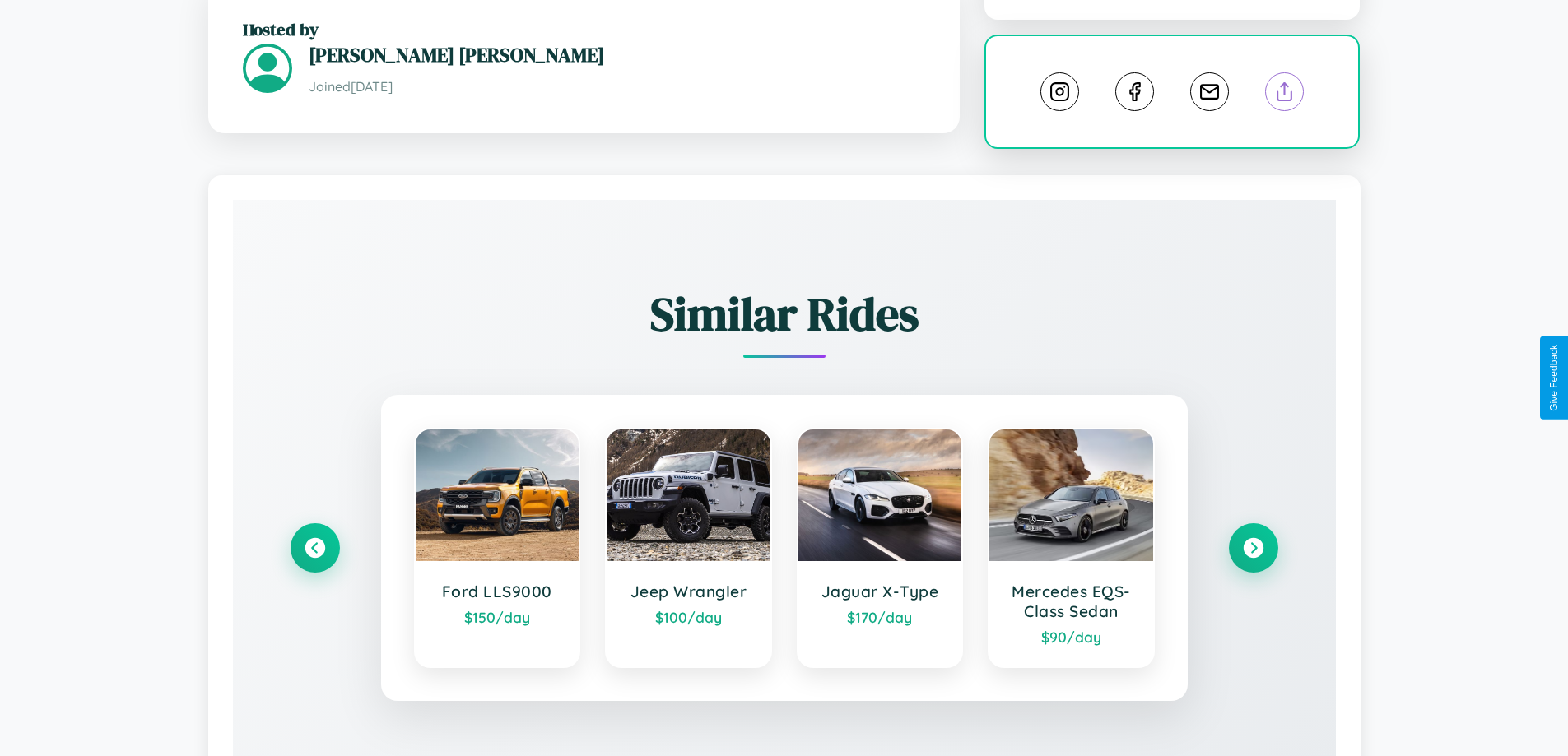
scroll to position [916, 0]
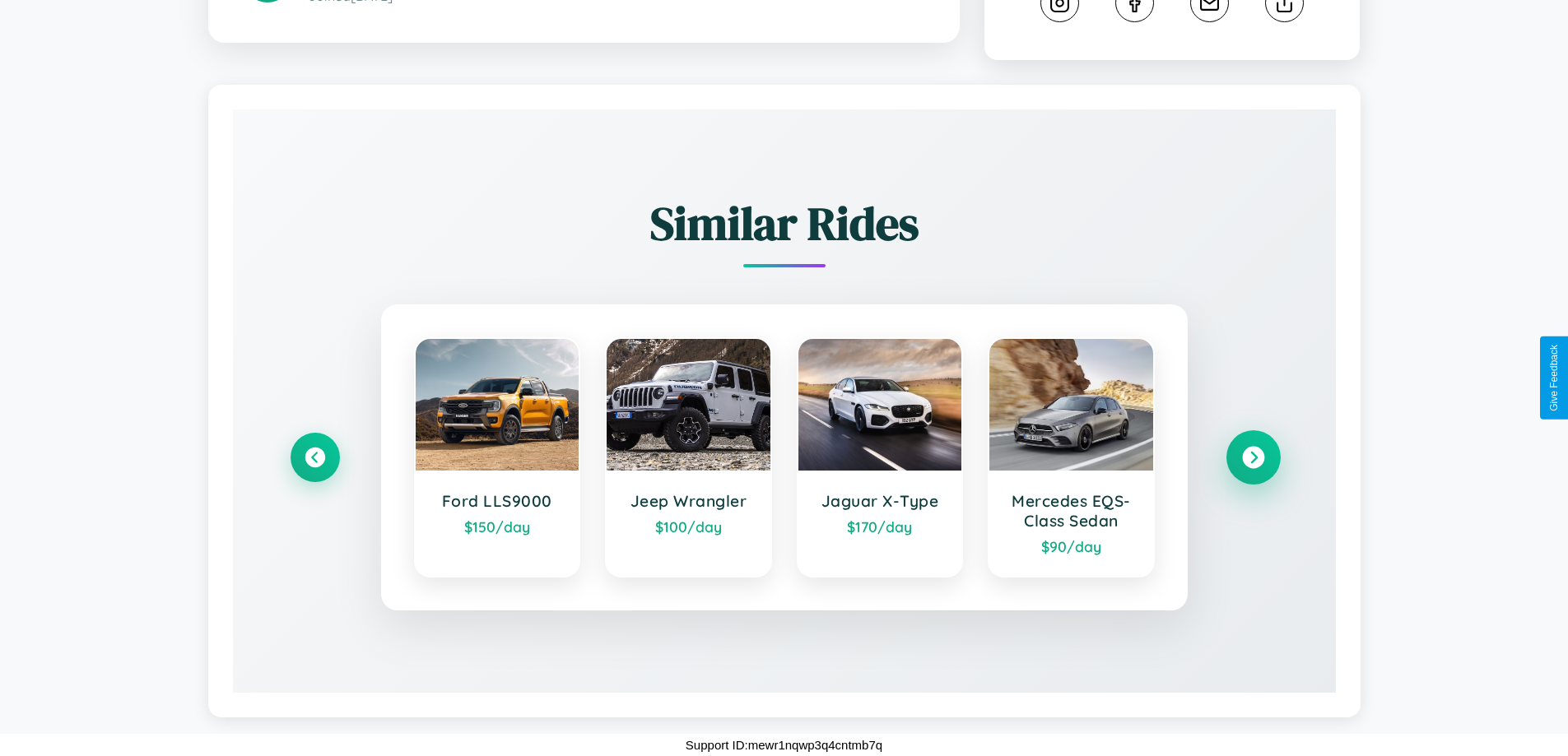
click at [1253, 457] on icon at bounding box center [1253, 457] width 22 height 22
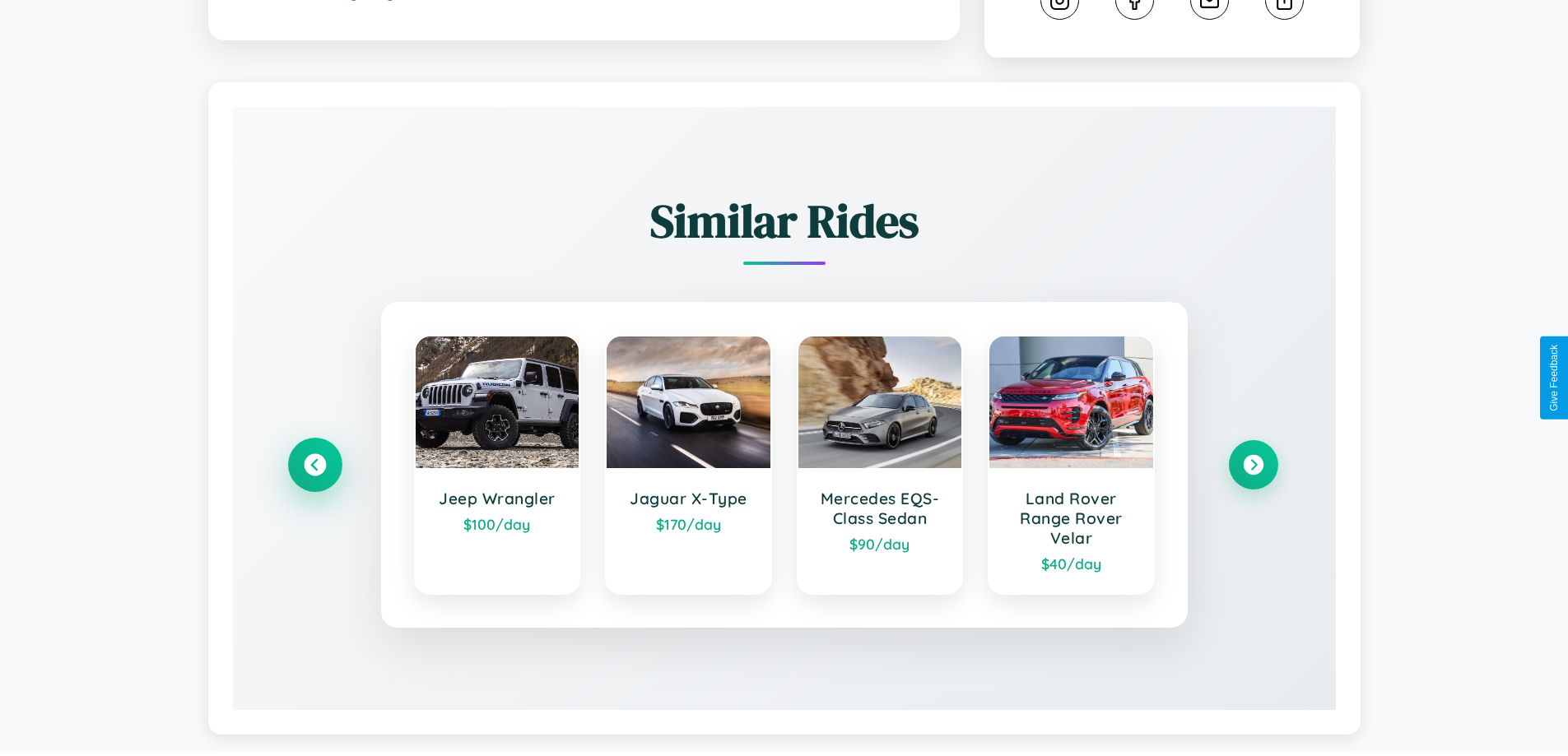
click at [315, 468] on icon at bounding box center [315, 465] width 22 height 22
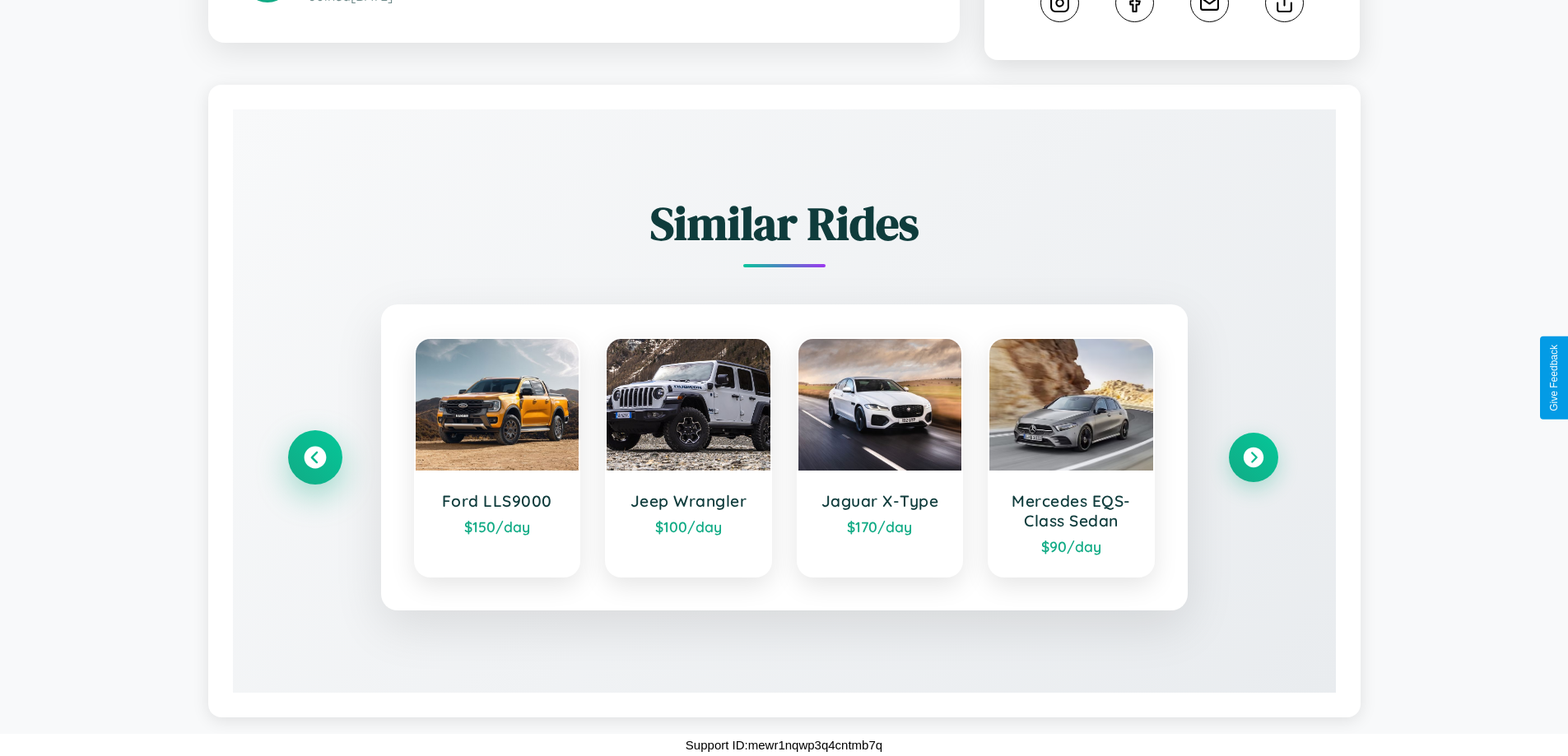
click at [315, 457] on icon at bounding box center [315, 457] width 22 height 22
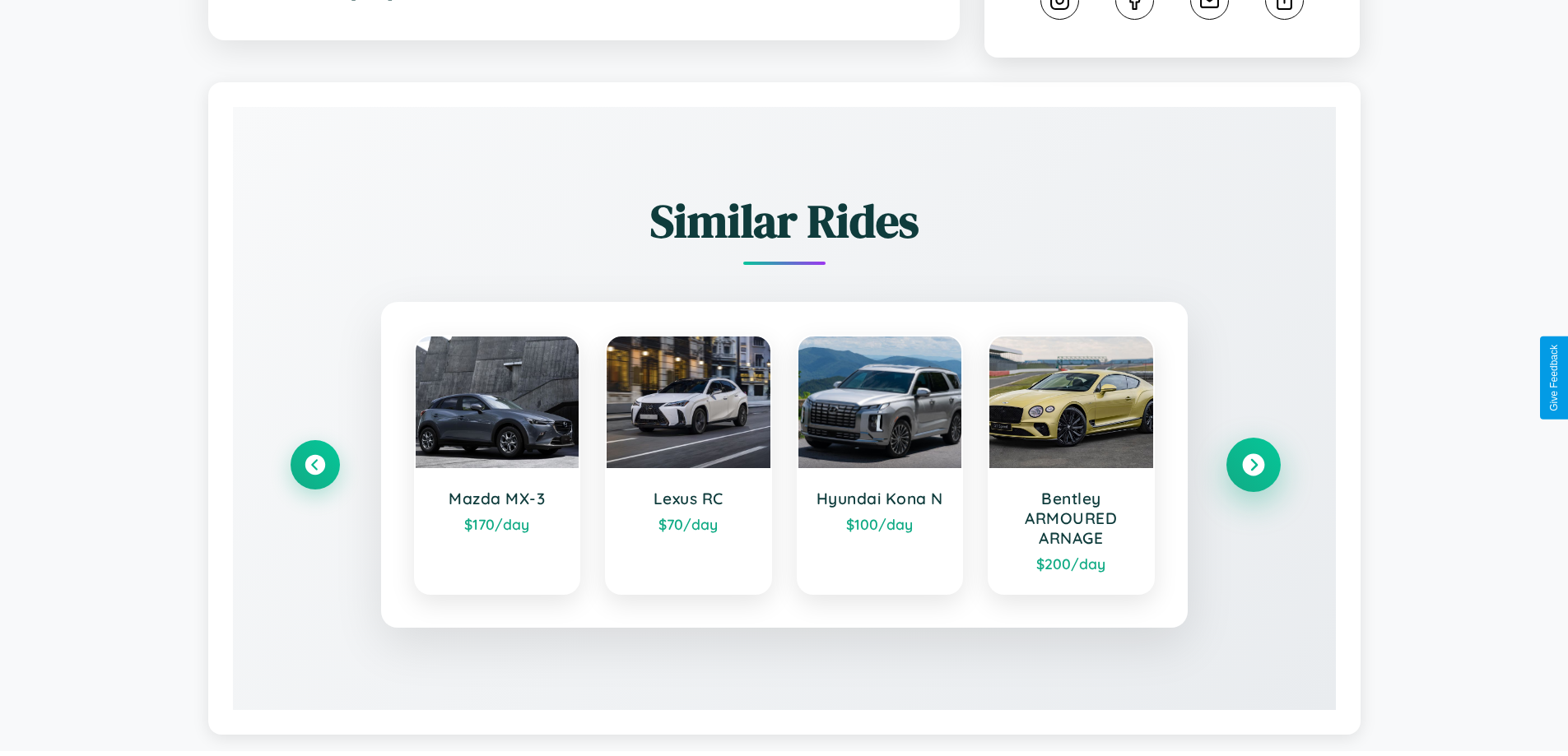
click at [1253, 468] on icon at bounding box center [1253, 465] width 22 height 22
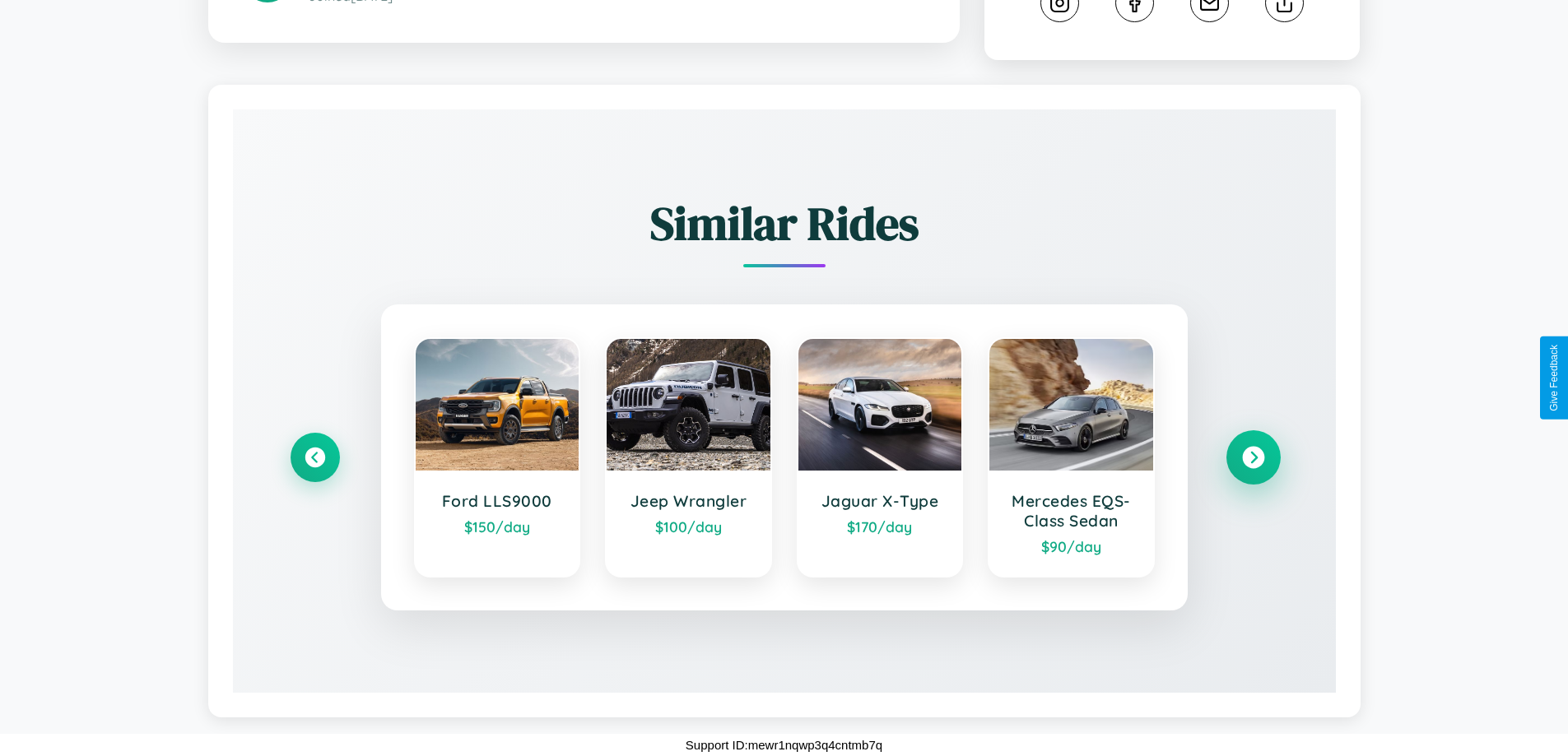
click at [1253, 457] on icon at bounding box center [1253, 457] width 22 height 22
